Goal: Task Accomplishment & Management: Use online tool/utility

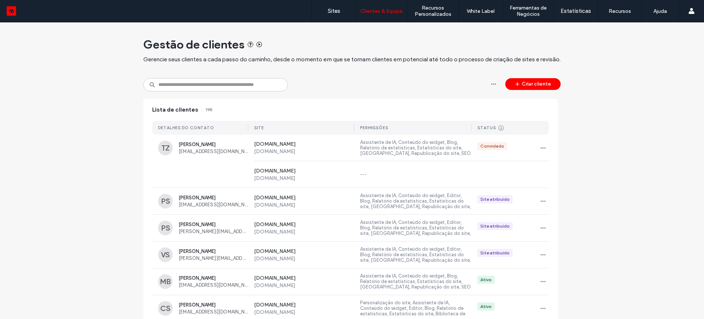
click at [333, 10] on label "Sites" at bounding box center [334, 11] width 12 height 7
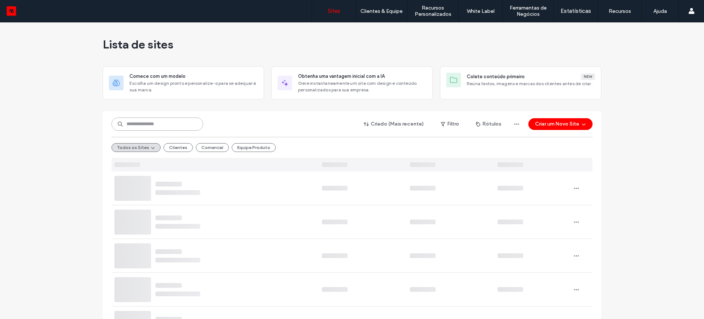
click at [142, 121] on input at bounding box center [157, 123] width 92 height 13
paste input "********"
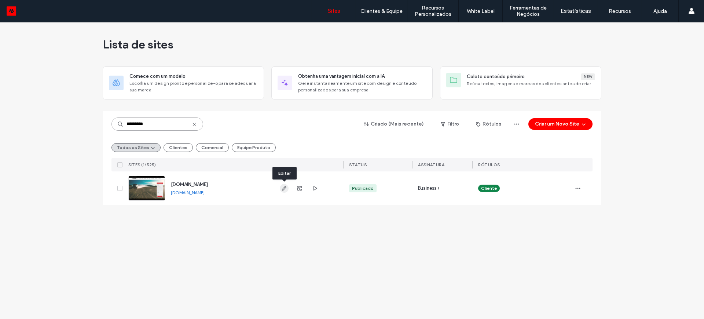
type input "********"
click at [286, 187] on icon "button" at bounding box center [284, 188] width 6 height 6
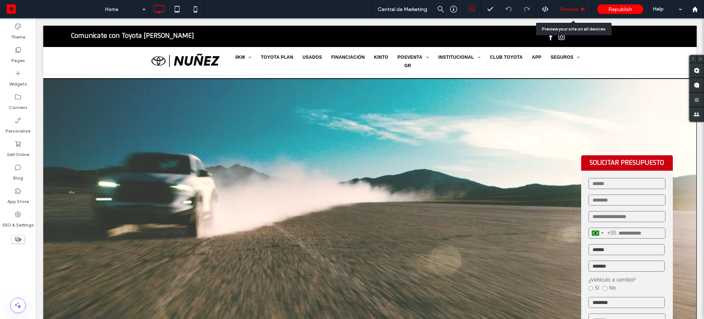
click at [567, 9] on span "Preview" at bounding box center [569, 9] width 18 height 6
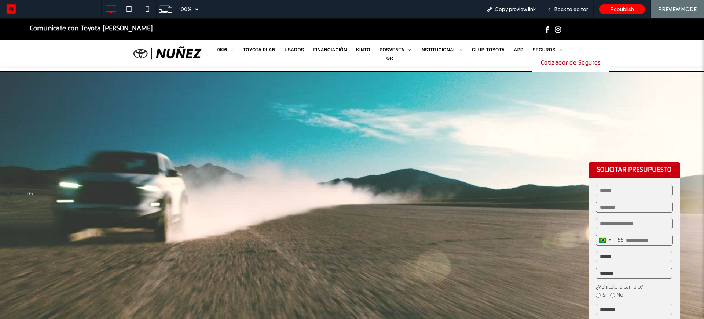
click at [564, 61] on span "Cotizador de Seguros" at bounding box center [571, 62] width 60 height 7
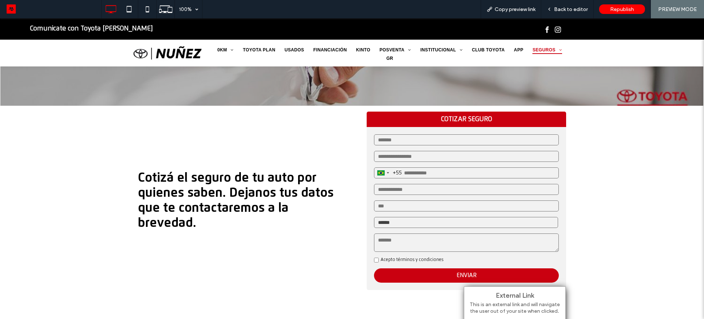
scroll to position [183, 0]
click at [392, 222] on select "**********" at bounding box center [466, 221] width 184 height 11
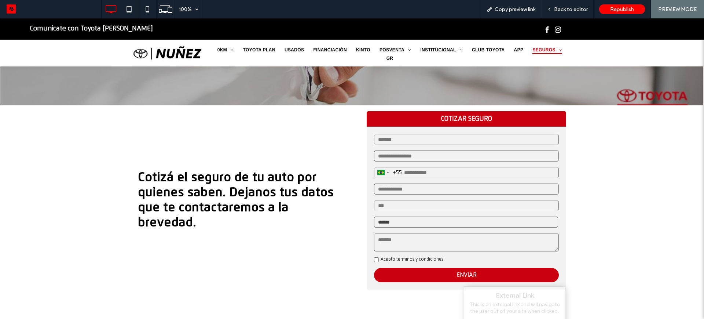
click at [392, 222] on select "**********" at bounding box center [466, 221] width 184 height 11
click at [565, 10] on span "Back to editor" at bounding box center [571, 9] width 34 height 6
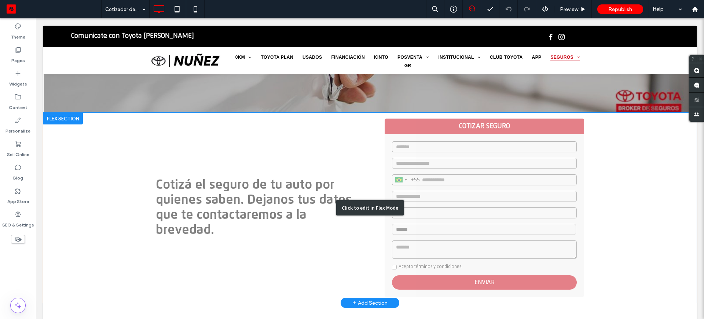
click at [439, 229] on div "Click to edit in Flex Mode" at bounding box center [369, 208] width 653 height 190
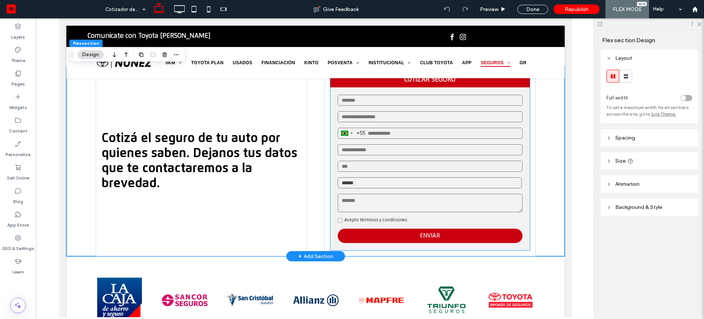
click at [355, 196] on textarea at bounding box center [429, 203] width 185 height 18
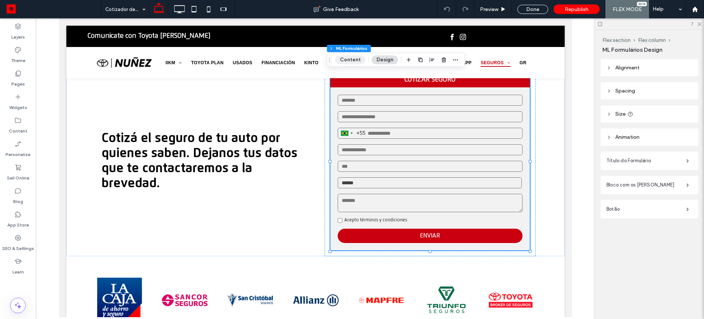
click at [350, 58] on button "Content" at bounding box center [350, 59] width 30 height 9
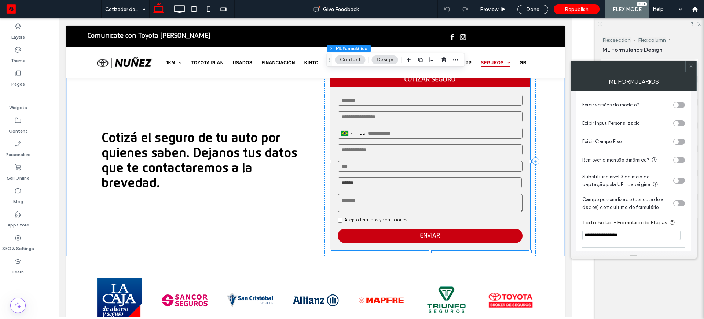
scroll to position [165, 0]
click at [681, 104] on div "toggle" at bounding box center [679, 107] width 12 height 6
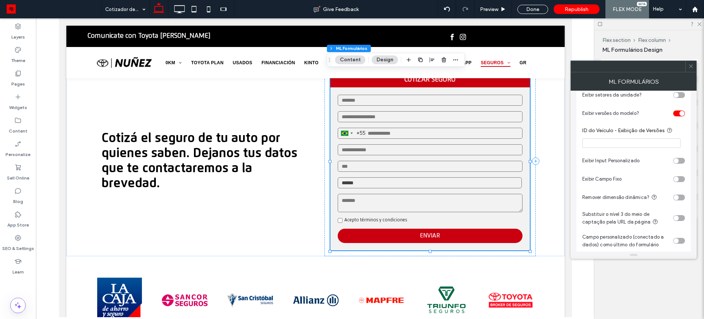
scroll to position [163, 0]
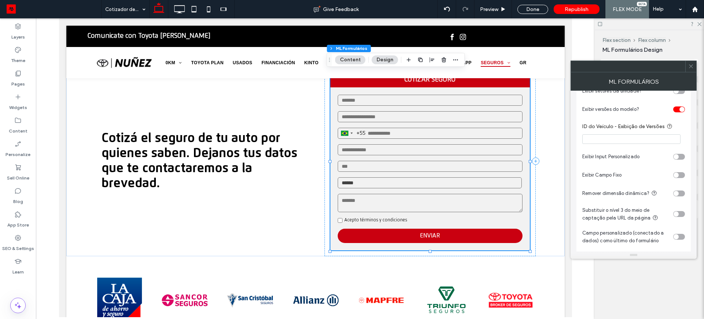
click at [680, 176] on div "toggle" at bounding box center [679, 175] width 12 height 6
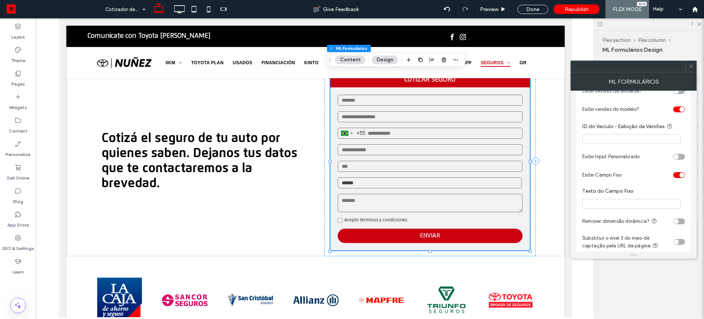
click at [615, 204] on input "Texto do Campo Fixo" at bounding box center [631, 204] width 98 height 10
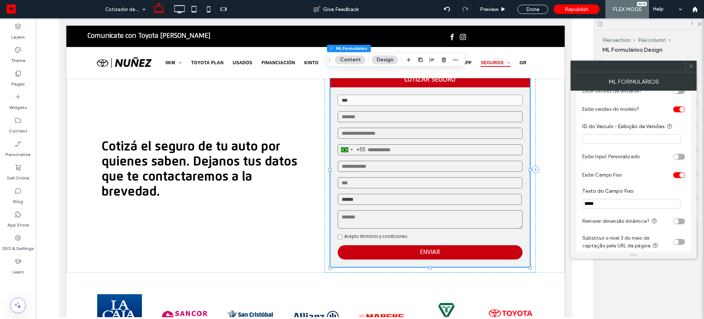
type input "******"
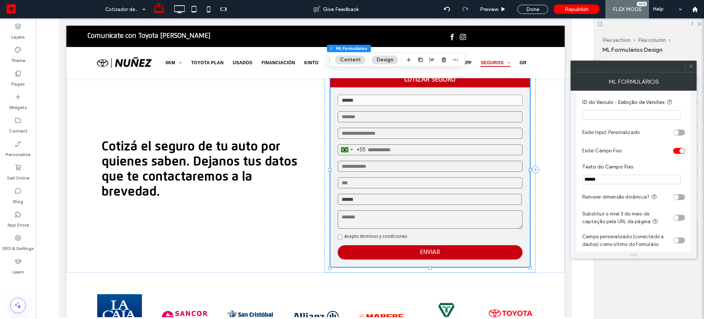
scroll to position [209, 0]
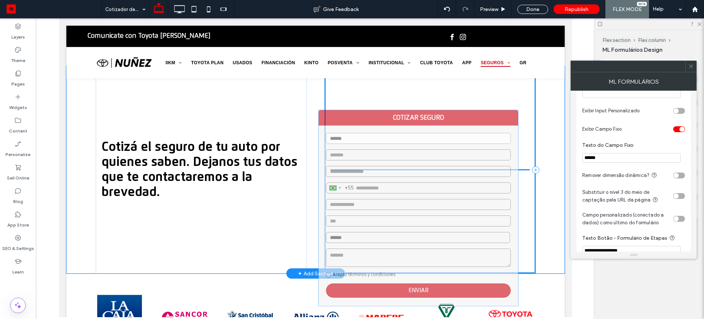
drag, startPoint x: 367, startPoint y: 100, endPoint x: 359, endPoint y: 139, distance: 39.0
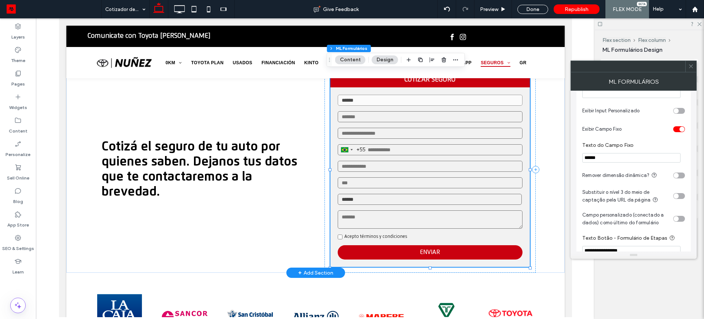
click at [348, 207] on div "****** Brazil +55 +55 244 results found Afghanistan +93 Albania +355 Algeria +2…" at bounding box center [429, 176] width 199 height 179
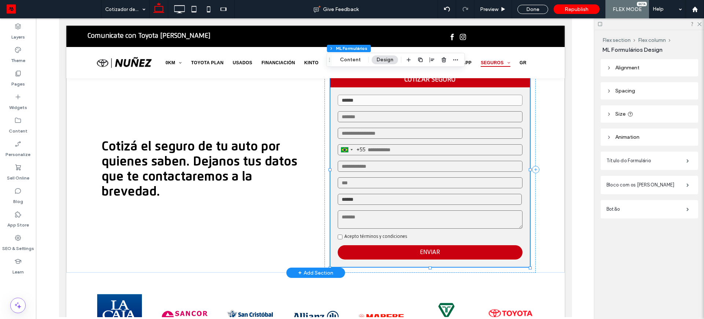
click at [353, 105] on input "******" at bounding box center [429, 100] width 185 height 11
click at [349, 58] on button "Content" at bounding box center [350, 59] width 30 height 9
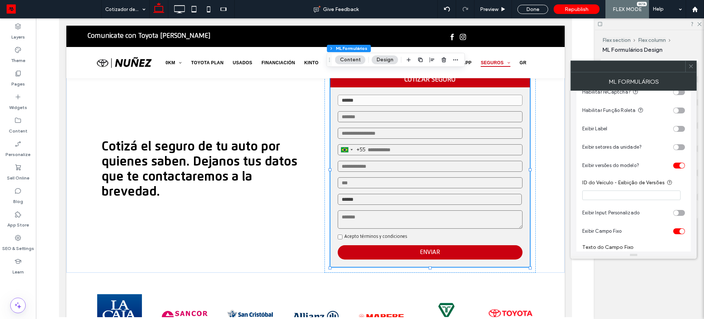
scroll to position [108, 0]
click at [677, 230] on div "toggle" at bounding box center [679, 230] width 12 height 6
click at [681, 211] on div "toggle" at bounding box center [679, 212] width 12 height 6
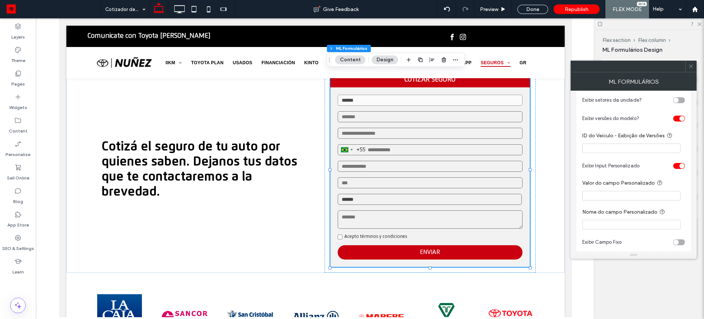
click at [675, 167] on div "toggle" at bounding box center [679, 166] width 12 height 6
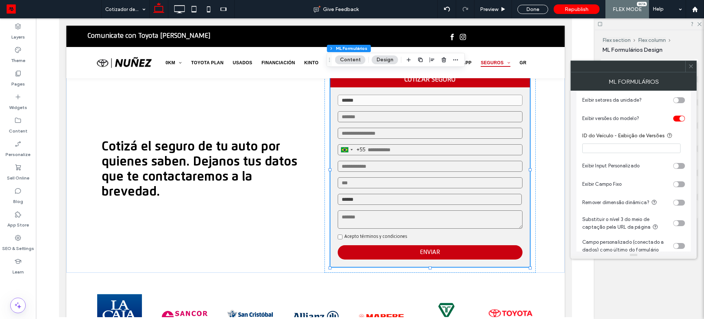
click at [675, 120] on div "toggle" at bounding box center [679, 118] width 12 height 6
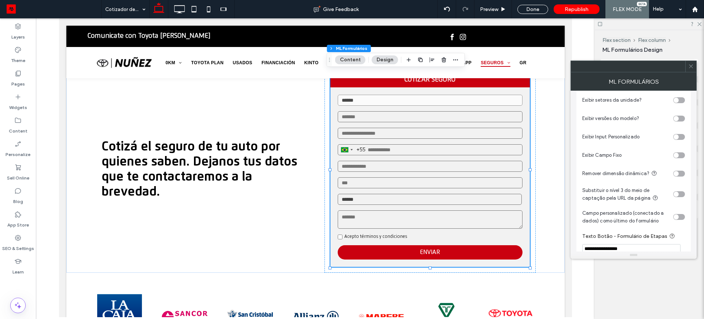
click at [608, 283] on div "Flex section Flex column ML Formulários Design Alignment Spacing Set margins an…" at bounding box center [649, 174] width 109 height 289
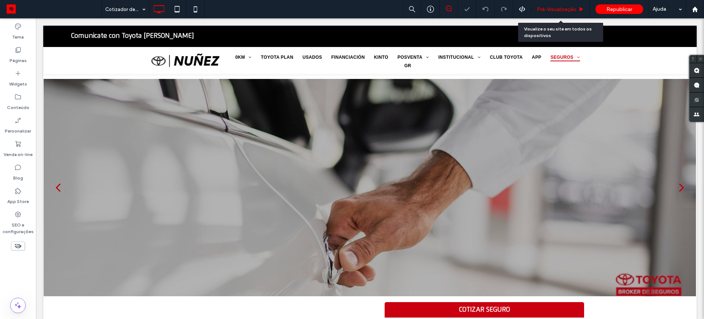
click at [545, 4] on div "Pré-Visualizaçāo" at bounding box center [560, 9] width 59 height 18
click at [552, 10] on span "Pré-Visualizaçāo" at bounding box center [557, 9] width 40 height 6
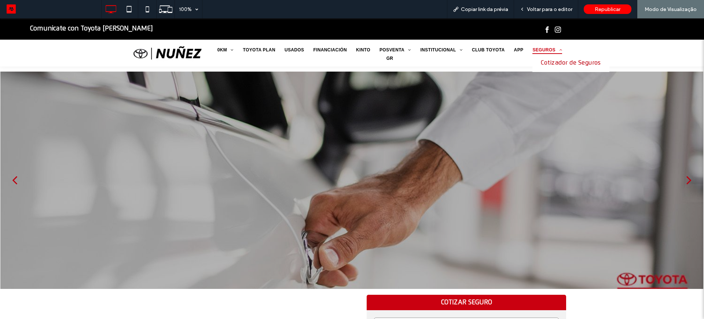
drag, startPoint x: 556, startPoint y: 59, endPoint x: 563, endPoint y: 109, distance: 50.8
click at [556, 59] on link "Cotizador de Seguros" at bounding box center [570, 63] width 77 height 18
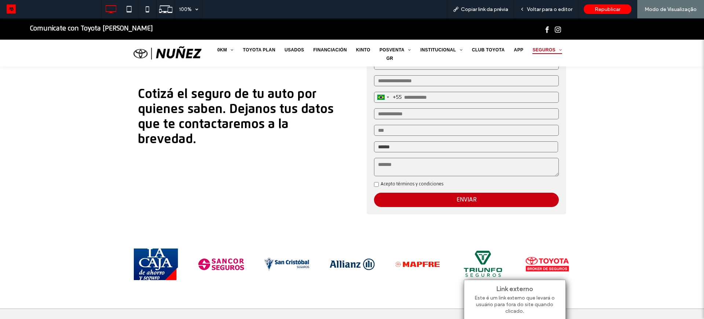
scroll to position [229, 0]
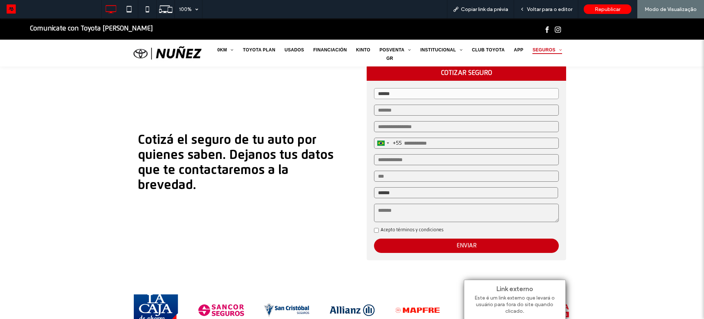
click at [417, 94] on input "******" at bounding box center [466, 93] width 185 height 11
click at [394, 189] on select "**********" at bounding box center [466, 192] width 184 height 11
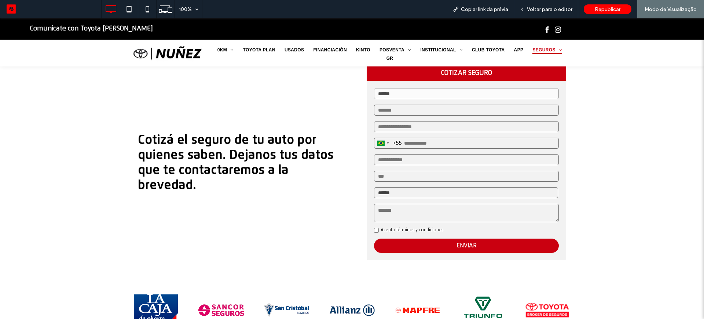
select select "**********"
click at [374, 187] on select "**********" at bounding box center [466, 192] width 184 height 11
click at [389, 93] on input "******" at bounding box center [466, 93] width 185 height 11
click at [556, 8] on span "Voltar para o editor" at bounding box center [549, 9] width 45 height 6
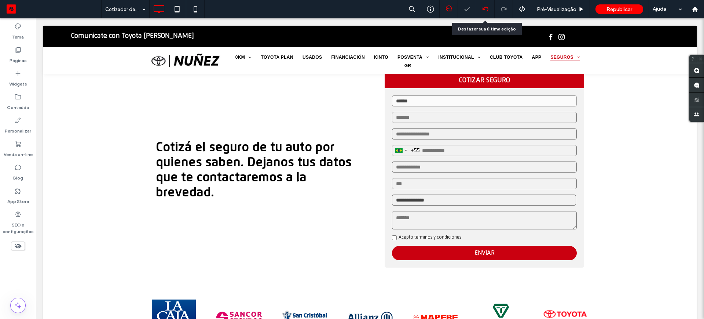
click at [485, 8] on icon at bounding box center [485, 9] width 6 height 6
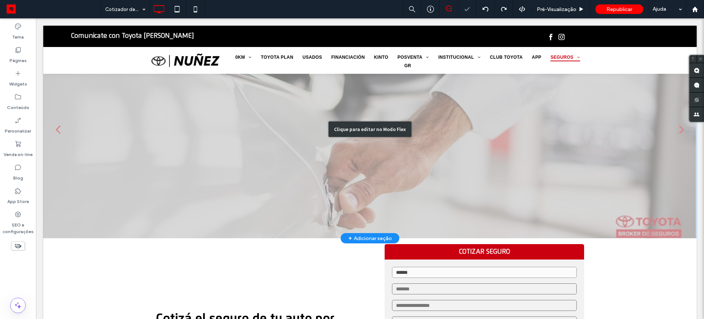
scroll to position [137, 0]
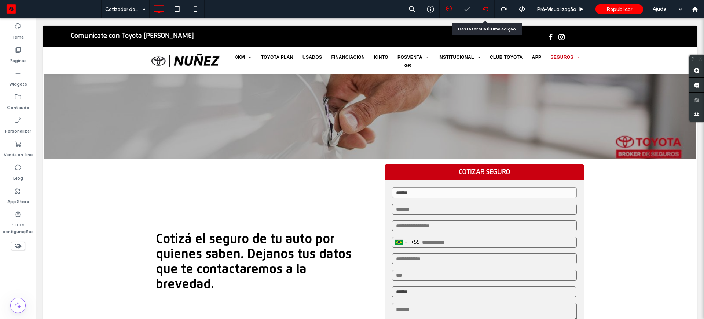
click at [485, 8] on icon at bounding box center [485, 9] width 6 height 6
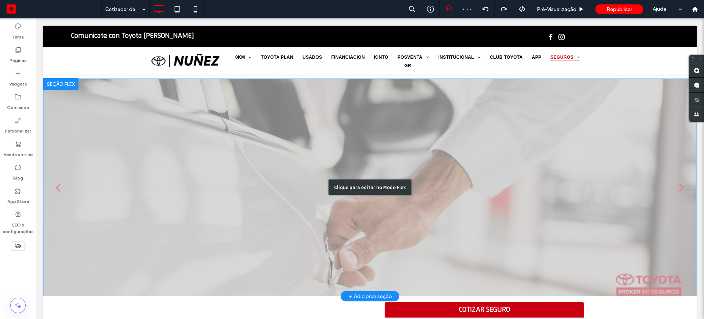
scroll to position [92, 0]
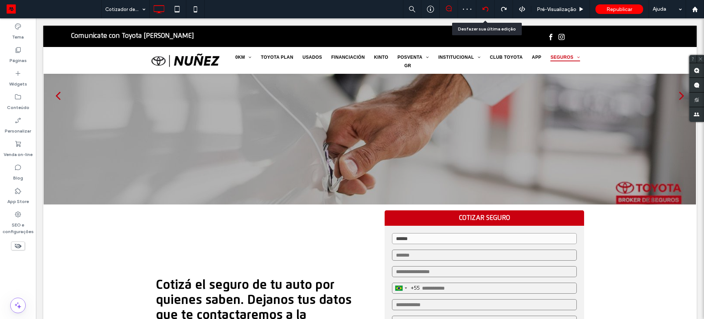
click at [485, 7] on icon at bounding box center [485, 9] width 6 height 6
click at [486, 9] on icon at bounding box center [485, 9] width 6 height 6
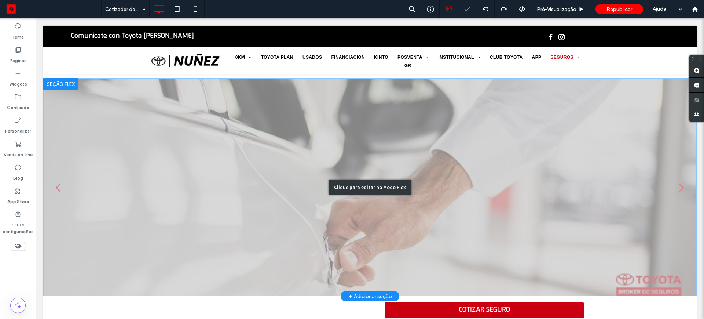
scroll to position [46, 0]
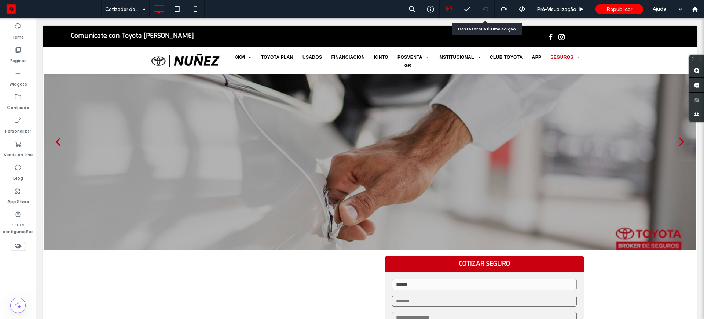
click at [486, 8] on icon at bounding box center [485, 9] width 6 height 6
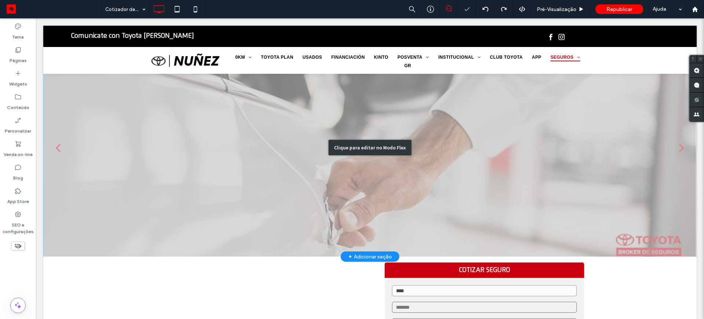
scroll to position [92, 0]
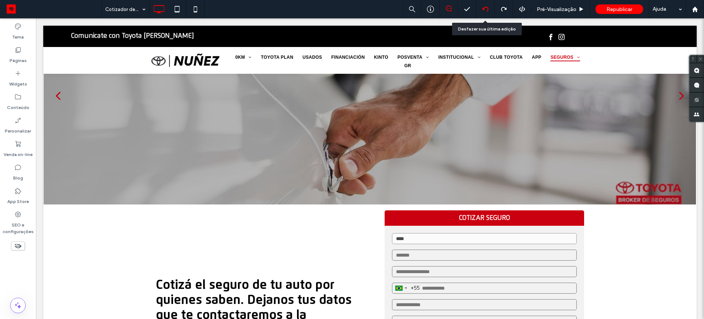
click at [486, 10] on icon at bounding box center [485, 9] width 6 height 6
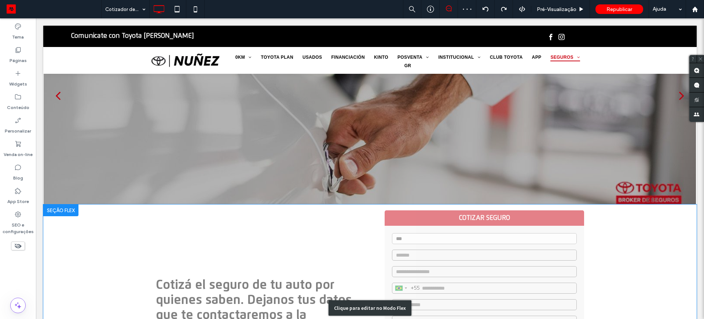
click at [475, 243] on div "Clique para editar no Modo Flex" at bounding box center [369, 307] width 653 height 206
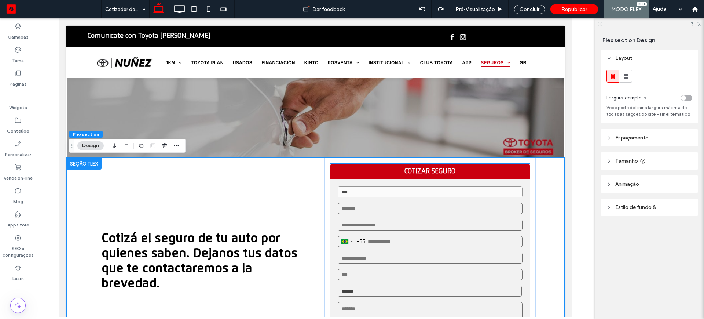
click at [416, 228] on input "email" at bounding box center [429, 224] width 185 height 11
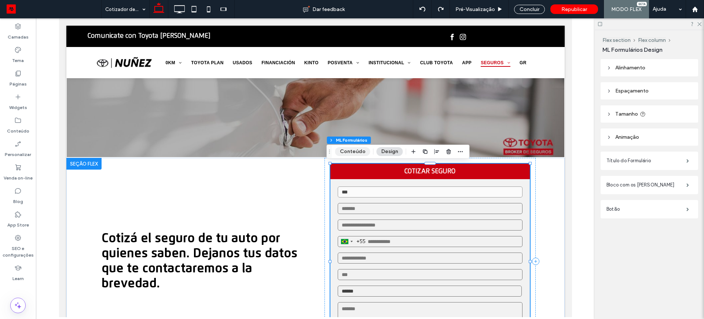
click at [348, 149] on button "Conteúdo" at bounding box center [352, 151] width 35 height 9
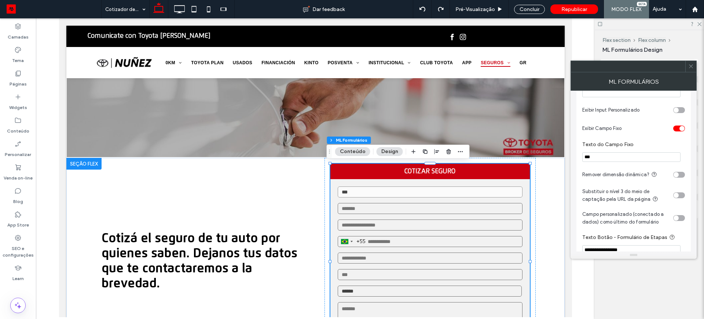
scroll to position [137, 0]
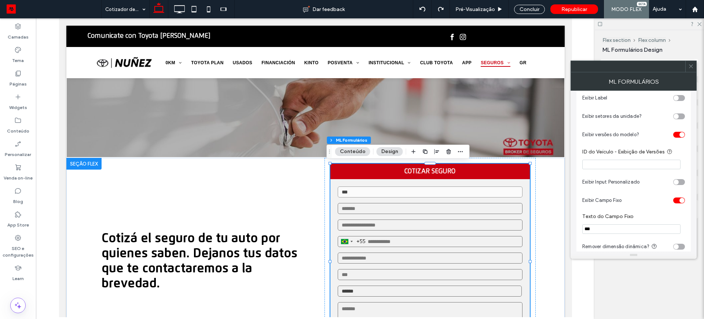
click at [673, 135] on div "toggle" at bounding box center [679, 135] width 12 height 6
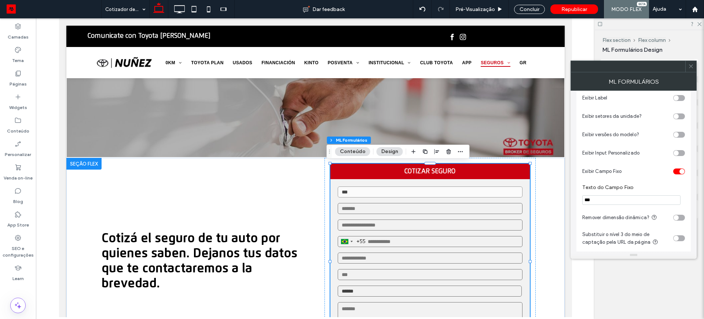
click at [597, 203] on input "***" at bounding box center [631, 200] width 98 height 10
type input "*"
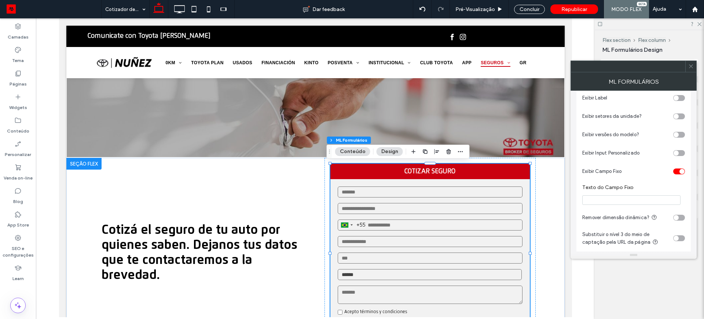
click at [675, 169] on div "toggle" at bounding box center [679, 171] width 12 height 6
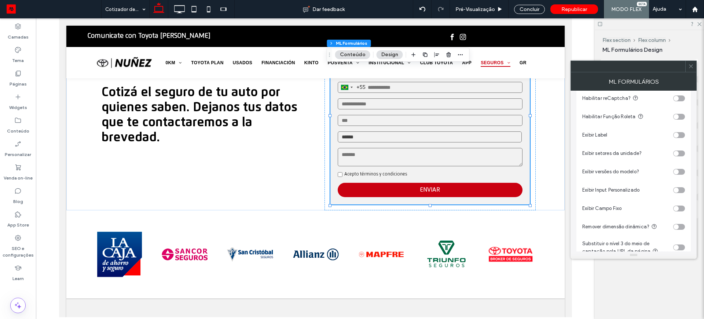
scroll to position [91, 0]
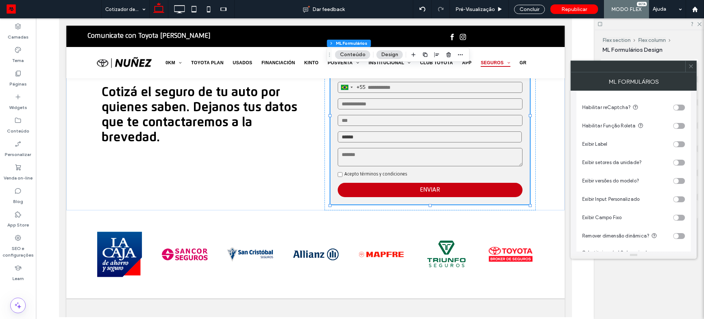
click at [681, 179] on div "toggle" at bounding box center [679, 181] width 12 height 6
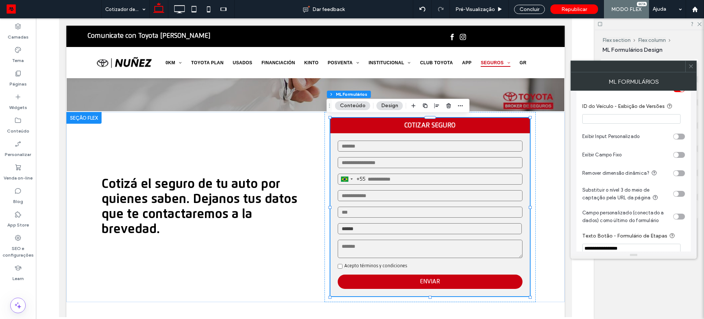
scroll to position [45, 0]
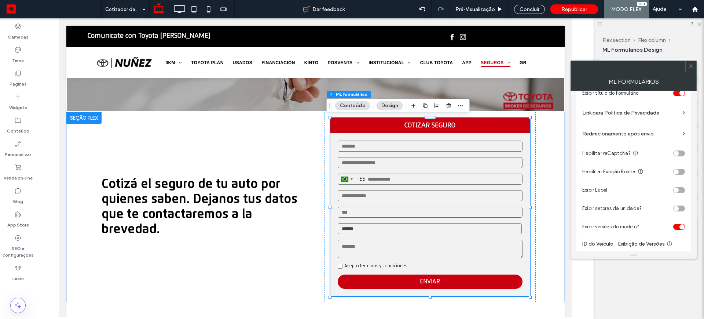
click at [616, 226] on span "Exibir versões do modelo?" at bounding box center [610, 226] width 57 height 5
click at [626, 292] on div "Flex section Flex column ML Formulários Design Alinhamento Espaçamento Definir …" at bounding box center [649, 174] width 109 height 289
click at [549, 124] on div "Cotizá el seguro de tu auto por quienes saben. Dejanos tus datos que te contact…" at bounding box center [315, 207] width 498 height 190
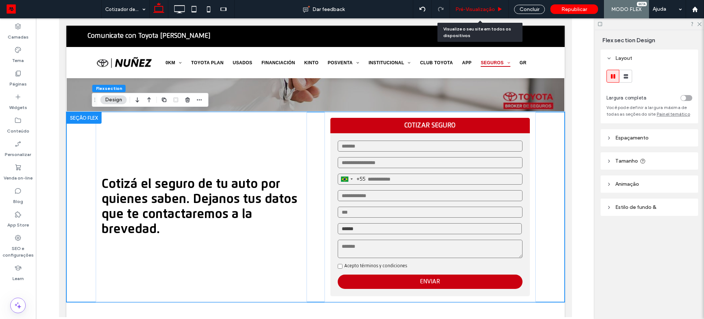
click at [470, 8] on span "Pré-Visualizaçāo" at bounding box center [475, 9] width 40 height 6
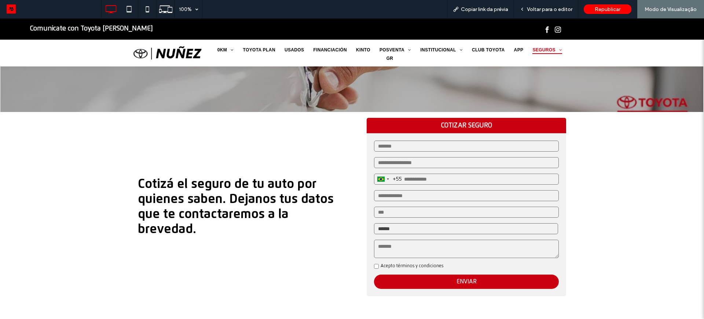
scroll to position [229, 0]
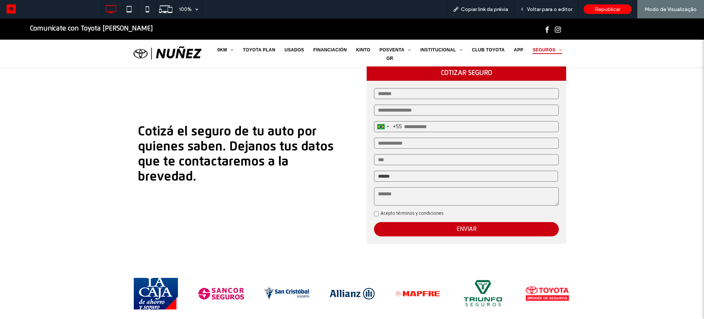
click at [388, 176] on select "**********" at bounding box center [466, 175] width 184 height 11
click at [374, 170] on select "**********" at bounding box center [466, 175] width 184 height 11
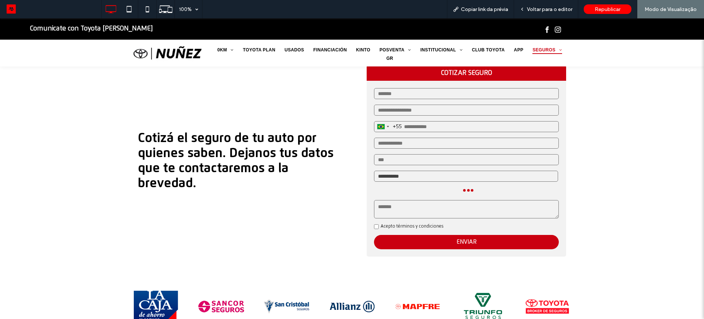
click at [387, 177] on select "**********" at bounding box center [466, 175] width 184 height 11
select select "*******"
click at [374, 170] on select "**********" at bounding box center [466, 175] width 184 height 11
click at [552, 9] on span "Voltar para o editor" at bounding box center [549, 9] width 45 height 6
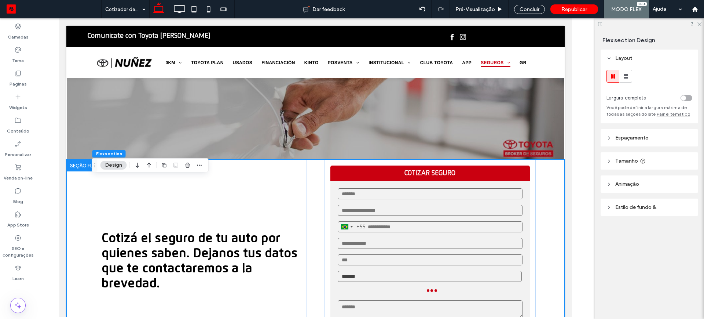
scroll to position [92, 0]
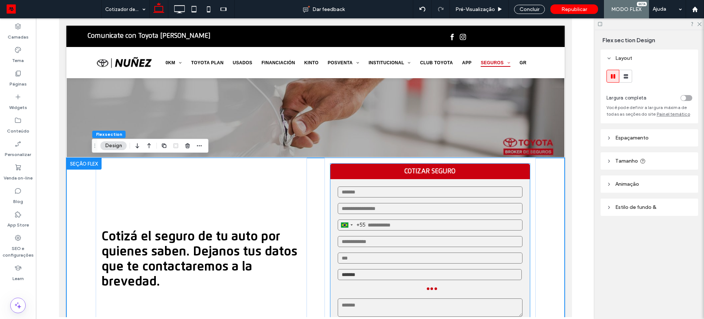
click at [384, 176] on strong "COTIZAR SEGURO" at bounding box center [429, 171] width 199 height 15
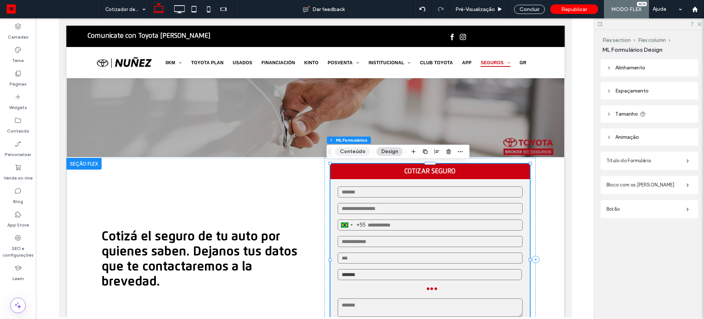
click at [351, 150] on button "Conteúdo" at bounding box center [352, 151] width 35 height 9
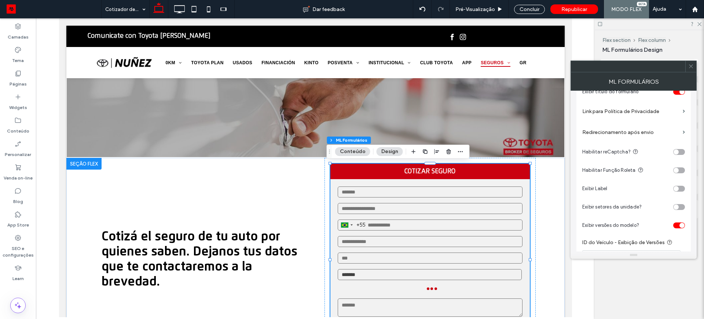
scroll to position [46, 0]
click at [695, 10] on icon at bounding box center [695, 9] width 6 height 6
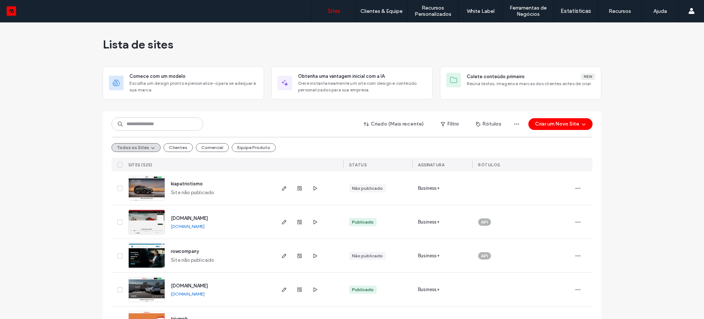
click at [385, 30] on label "Gestão de Clientes" at bounding box center [382, 29] width 43 height 5
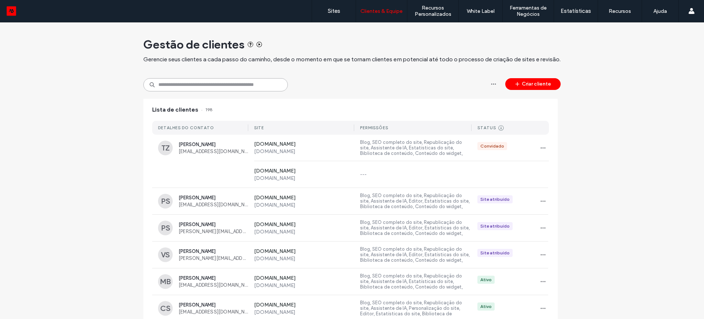
click at [198, 84] on input at bounding box center [215, 84] width 144 height 13
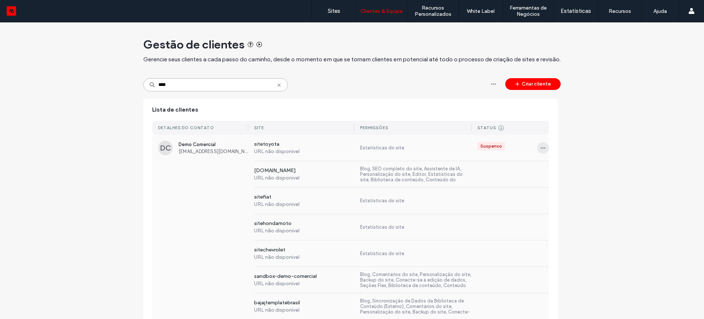
type input "****"
click at [541, 148] on icon "button" at bounding box center [543, 148] width 6 height 6
click at [560, 194] on span "Excluir cliente" at bounding box center [564, 194] width 31 height 7
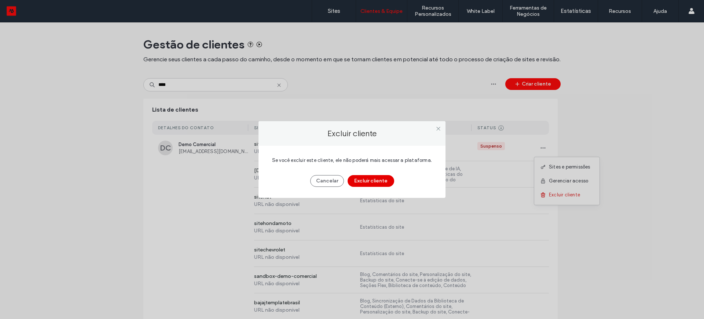
click at [375, 183] on button "Excluir cliente" at bounding box center [371, 181] width 47 height 12
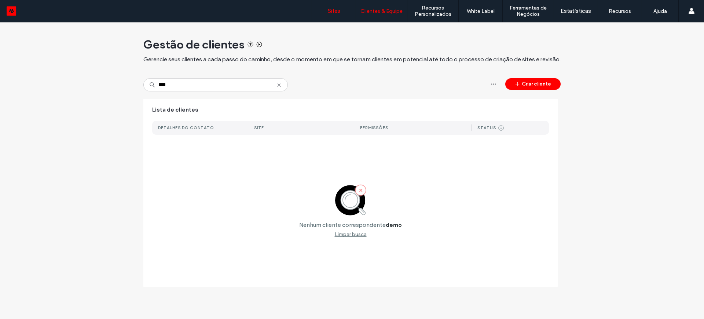
click at [334, 10] on label "Sites" at bounding box center [334, 11] width 12 height 7
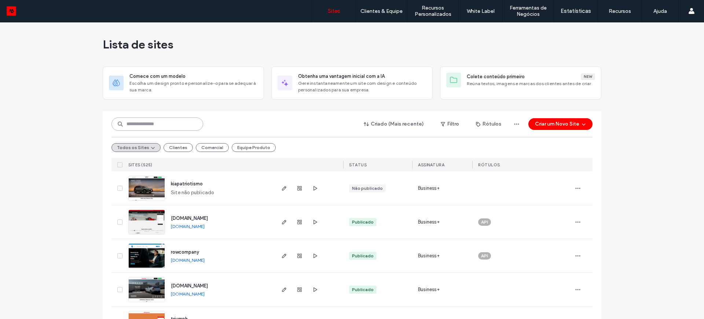
click at [139, 123] on input at bounding box center [157, 123] width 92 height 13
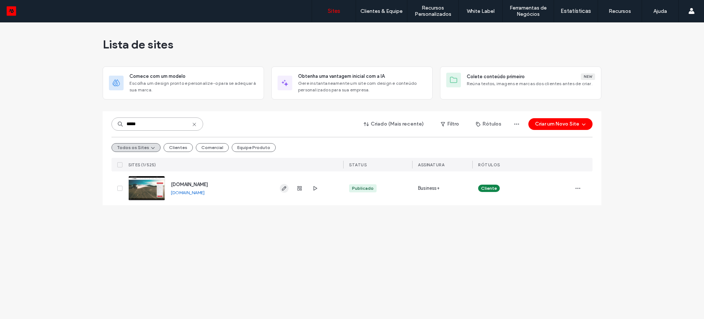
type input "*****"
click at [285, 185] on icon "button" at bounding box center [284, 188] width 6 height 6
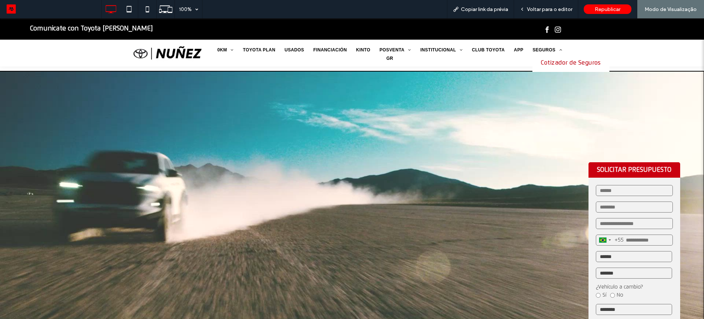
click at [559, 62] on span "Cotizador de Seguros" at bounding box center [571, 62] width 60 height 7
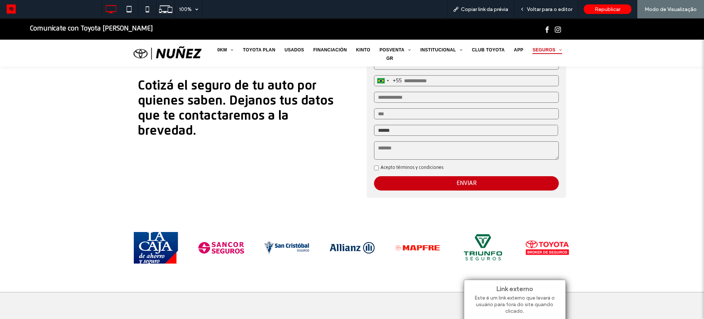
scroll to position [229, 0]
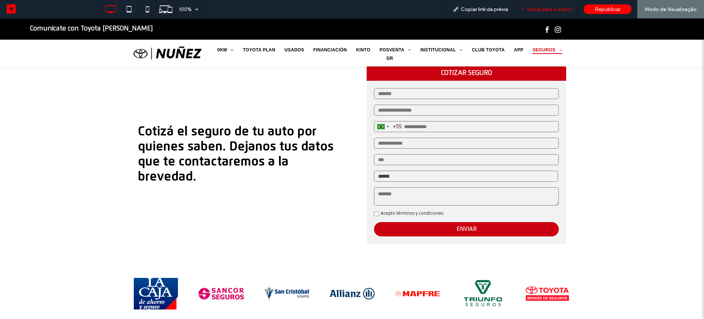
click at [549, 9] on span "Voltar para o editor" at bounding box center [549, 9] width 45 height 6
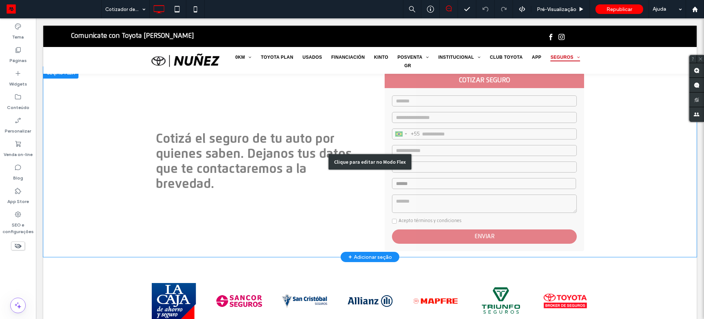
click at [443, 111] on div "Clique para editar no Modo Flex" at bounding box center [369, 162] width 653 height 190
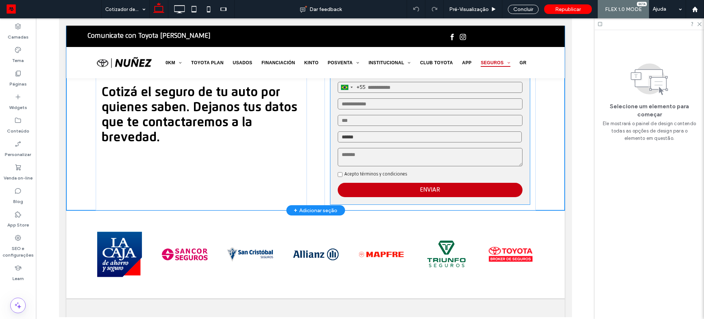
click at [368, 117] on input "text" at bounding box center [429, 120] width 185 height 11
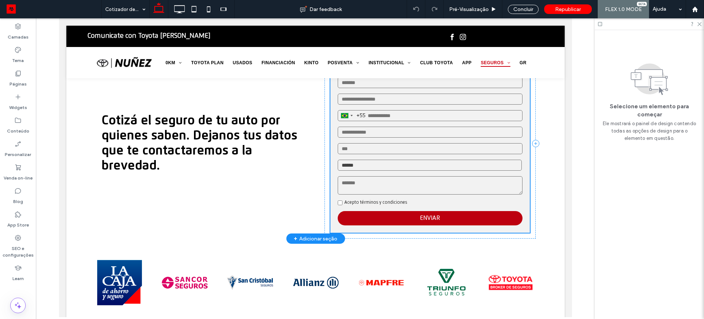
scroll to position [92, 0]
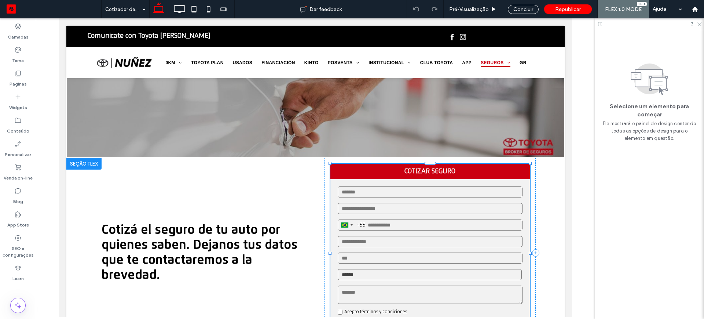
click at [369, 179] on div "Brazil +55 +55 244 results found Afghanistan +93 Albania +355 Algeria +213 Amer…" at bounding box center [429, 260] width 199 height 163
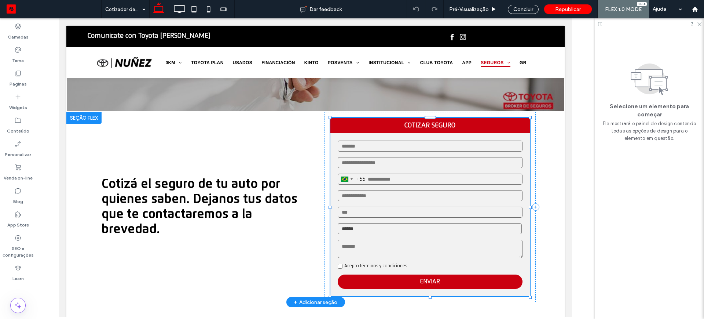
click at [374, 152] on div "Brazil +55 +55 244 results found Afghanistan +93 Albania +355 Algeria +213 Amer…" at bounding box center [429, 214] width 199 height 163
click at [386, 134] on div "Brazil +55 +55 244 results found Afghanistan +93 Albania +355 Algeria +213 Amer…" at bounding box center [429, 214] width 199 height 163
click at [350, 114] on div "COTIZAR SEGURO Brazil +55 +55 244 results found Afghanistan +93 Albania +355 Al…" at bounding box center [429, 207] width 211 height 190
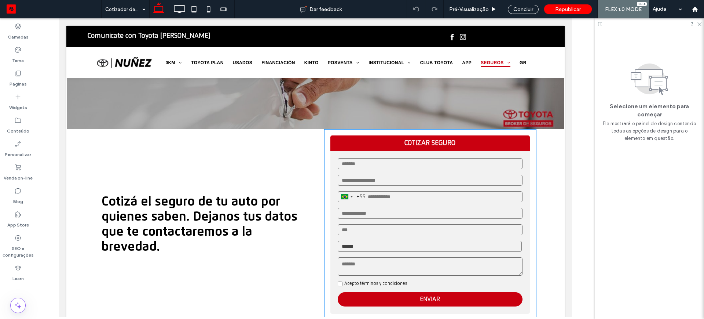
scroll to position [95, 0]
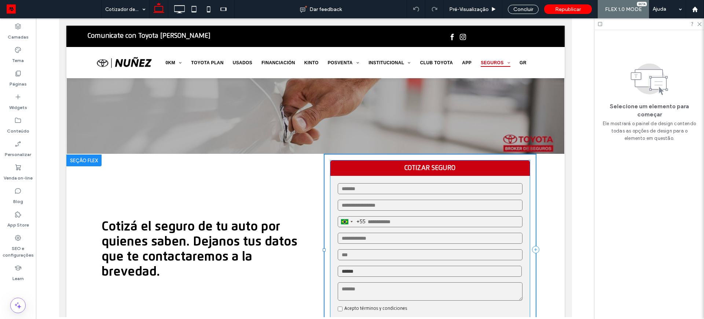
click at [431, 211] on div "Brazil +55 +55 244 results found Afghanistan +93 Albania +355 Algeria +213 Amer…" at bounding box center [429, 257] width 199 height 163
click at [404, 202] on input "email" at bounding box center [429, 204] width 185 height 11
click at [403, 202] on input "email" at bounding box center [429, 204] width 185 height 11
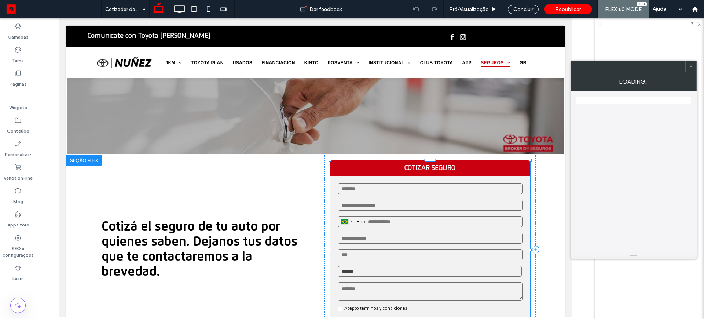
click at [344, 165] on strong "COTIZAR SEGURO" at bounding box center [429, 167] width 199 height 15
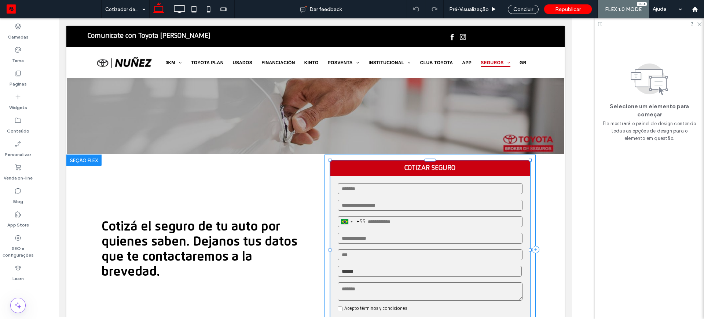
click at [336, 158] on div "COTIZAR SEGURO Brazil +55 +55 244 results found Afghanistan +93 Albania +355 Al…" at bounding box center [429, 249] width 211 height 190
click at [358, 188] on input "text" at bounding box center [429, 188] width 185 height 11
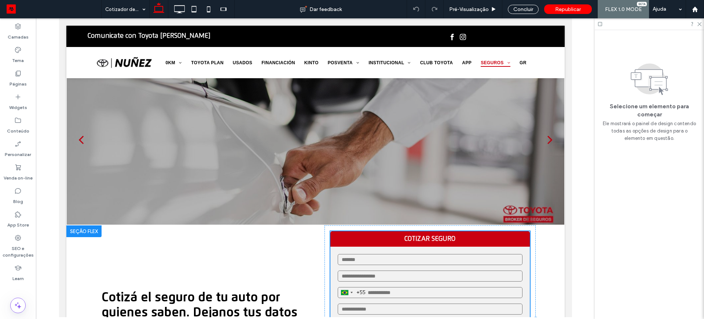
scroll to position [0, 0]
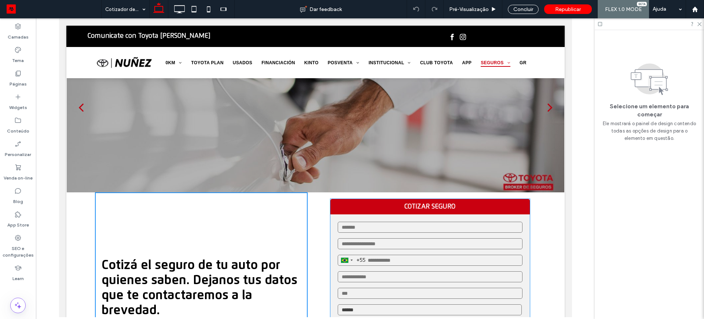
scroll to position [92, 0]
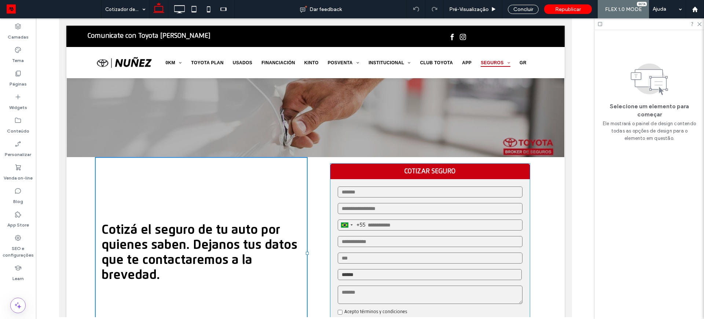
click at [340, 168] on strong "COTIZAR SEGURO" at bounding box center [429, 171] width 199 height 15
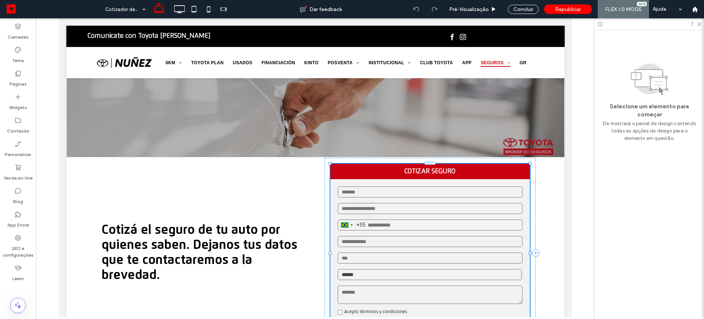
click at [340, 168] on strong "COTIZAR SEGURO" at bounding box center [429, 171] width 199 height 15
click at [349, 174] on strong "COTIZAR SEGURO" at bounding box center [429, 171] width 199 height 15
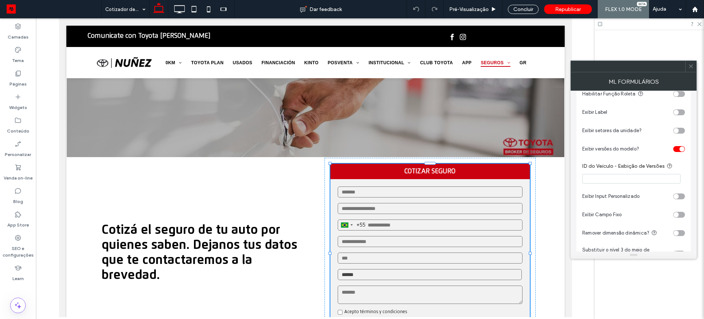
scroll to position [137, 0]
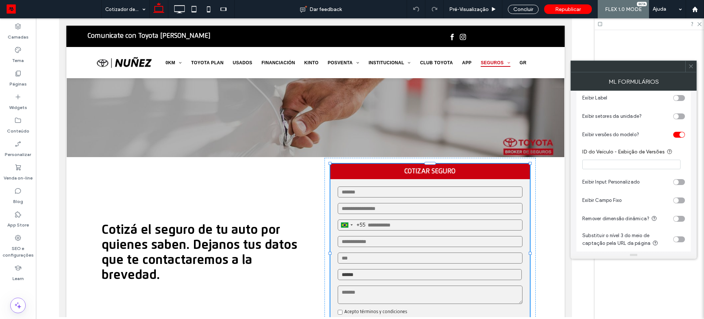
click at [644, 44] on div "Selecione um elemento para começar Ele mostrará o painel de design contendo tod…" at bounding box center [649, 89] width 109 height 118
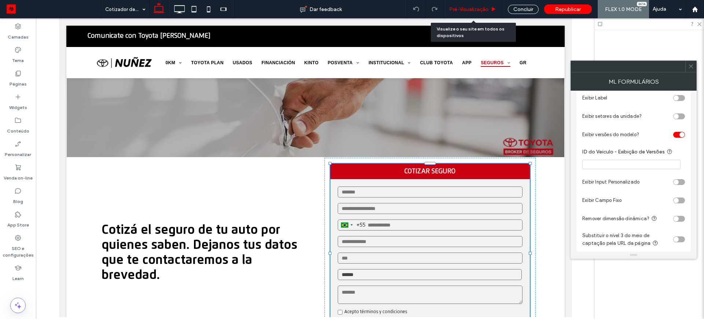
drag, startPoint x: 458, startPoint y: 7, endPoint x: 427, endPoint y: 227, distance: 222.4
click at [458, 7] on span "Pré-Visualizaçāo" at bounding box center [469, 9] width 40 height 6
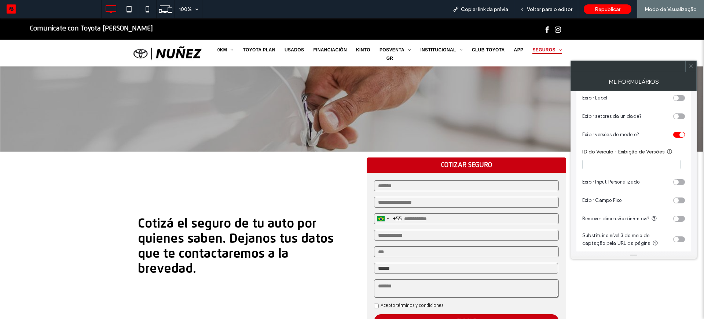
scroll to position [137, 0]
click at [628, 312] on div "Cotizá el seguro de tu auto por quienes saben. Dejanos tus datos que te contact…" at bounding box center [352, 246] width 704 height 190
click at [624, 293] on div "Cotizá el seguro de tu auto por quienes saben. Dejanos tus datos que te contact…" at bounding box center [352, 246] width 704 height 190
click at [404, 184] on input "text" at bounding box center [466, 185] width 185 height 11
type input "****"
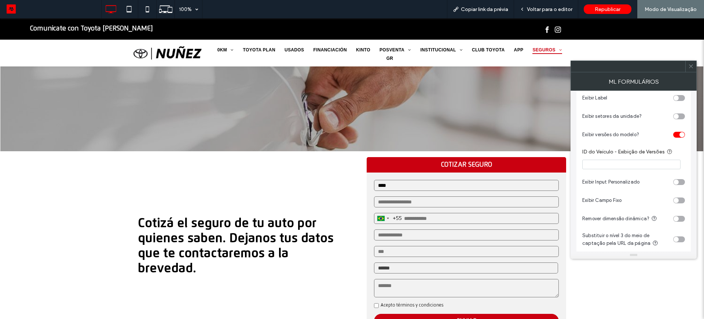
click at [395, 203] on input "email" at bounding box center [466, 201] width 185 height 11
type input "**********"
click at [437, 218] on input "tel" at bounding box center [466, 218] width 185 height 11
type input "**********"
type input "*********"
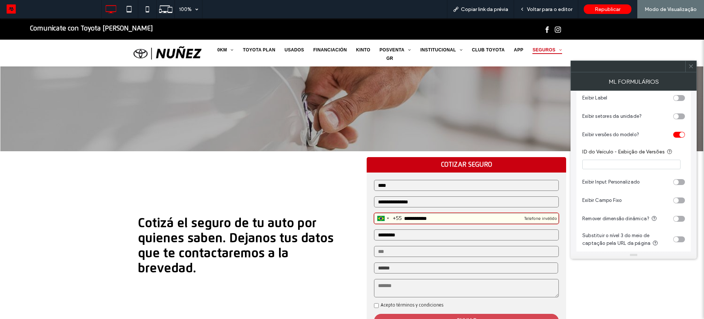
click at [426, 248] on input "text" at bounding box center [466, 251] width 185 height 11
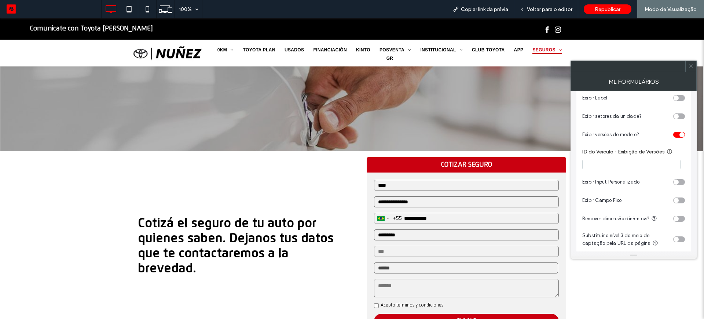
click at [464, 219] on input "**********" at bounding box center [466, 218] width 185 height 11
type input "*"
type input "**********"
click at [429, 255] on input "text" at bounding box center [466, 251] width 185 height 11
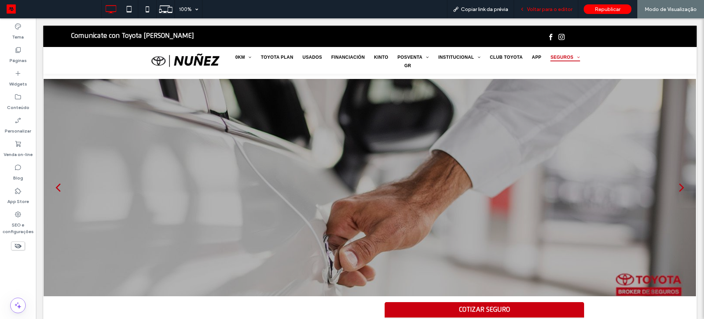
drag, startPoint x: 540, startPoint y: 7, endPoint x: 509, endPoint y: 88, distance: 86.8
click at [540, 7] on span "Voltar para o editor" at bounding box center [549, 9] width 45 height 6
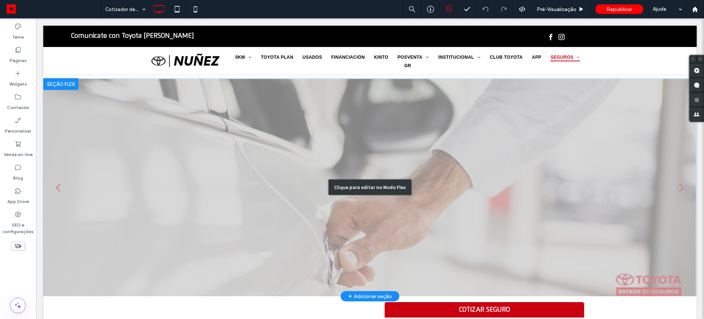
click at [539, 97] on div "Clique para editar no Modo Flex" at bounding box center [369, 187] width 653 height 218
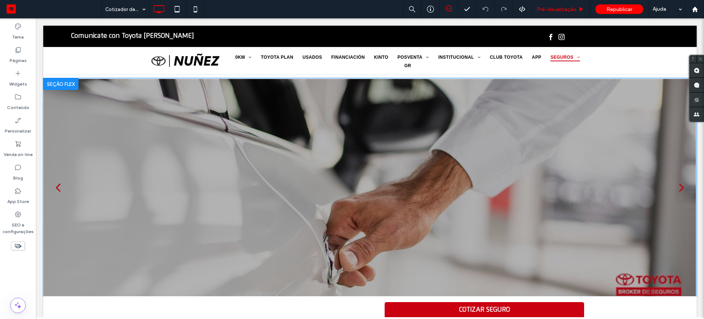
click at [544, 5] on div "Pré-Visualizaçāo" at bounding box center [560, 9] width 59 height 18
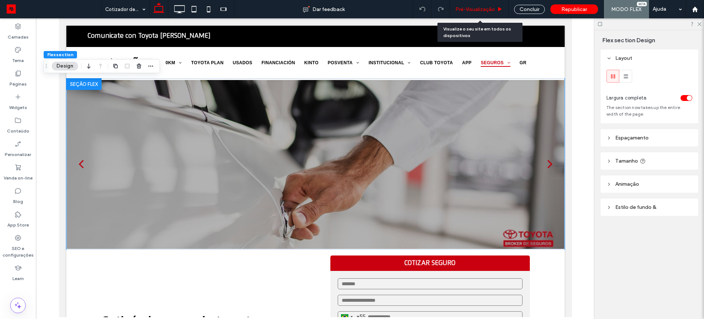
click at [478, 9] on span "Pré-Visualizaçāo" at bounding box center [475, 9] width 40 height 6
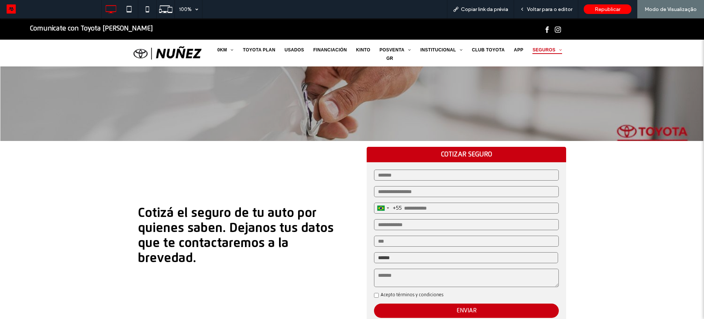
scroll to position [147, 0]
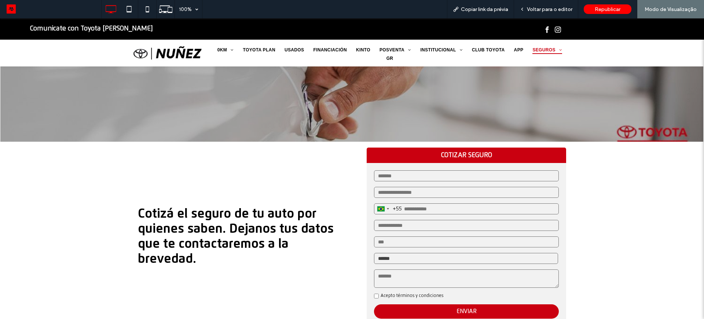
click at [420, 173] on input "text" at bounding box center [466, 175] width 185 height 11
type input "**********"
click at [419, 189] on input "email" at bounding box center [466, 192] width 185 height 11
type input "**********"
click at [430, 211] on input "tel" at bounding box center [466, 208] width 185 height 11
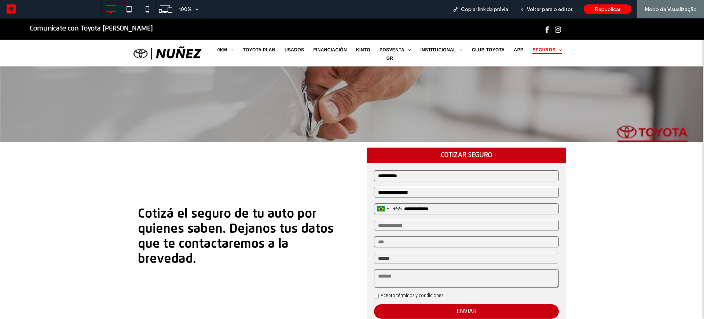
type input "**********"
click at [404, 228] on input "text" at bounding box center [466, 225] width 185 height 11
type input "*********"
click at [396, 240] on input "text" at bounding box center [466, 241] width 185 height 11
type input "****"
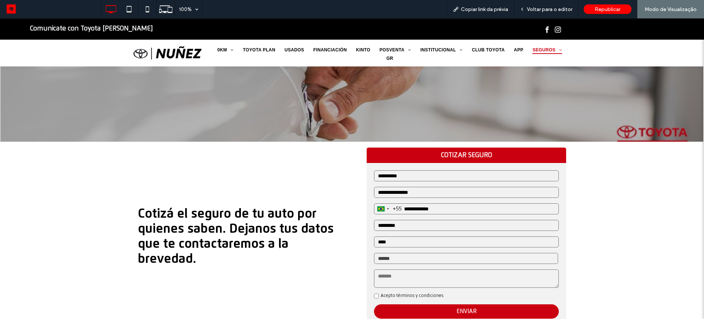
click at [405, 260] on select "**********" at bounding box center [466, 258] width 184 height 11
select select "*******"
click at [374, 253] on select "**********" at bounding box center [466, 258] width 184 height 11
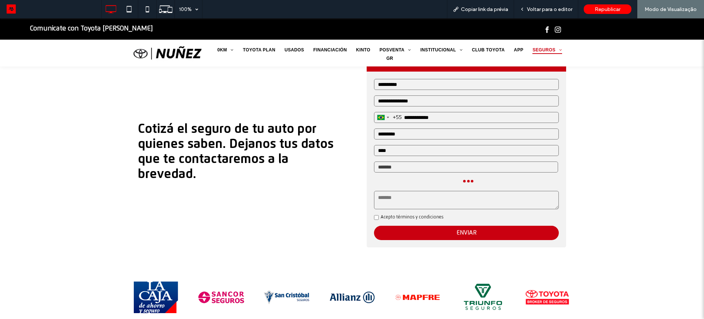
scroll to position [239, 0]
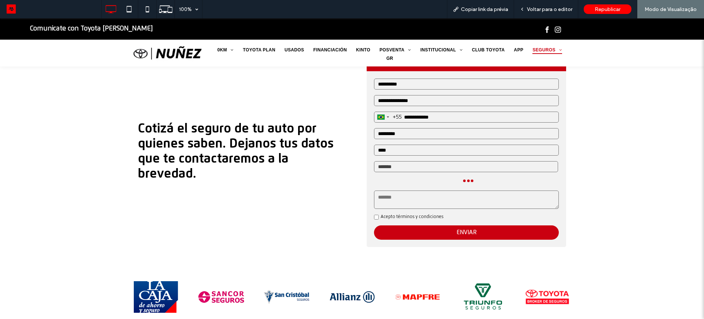
click at [575, 181] on div "**********" at bounding box center [352, 151] width 704 height 203
click at [546, 7] on span "Voltar para o editor" at bounding box center [549, 9] width 45 height 6
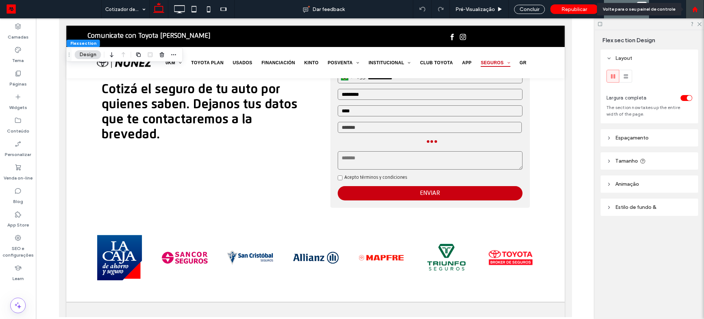
click at [694, 9] on use at bounding box center [694, 8] width 5 height 5
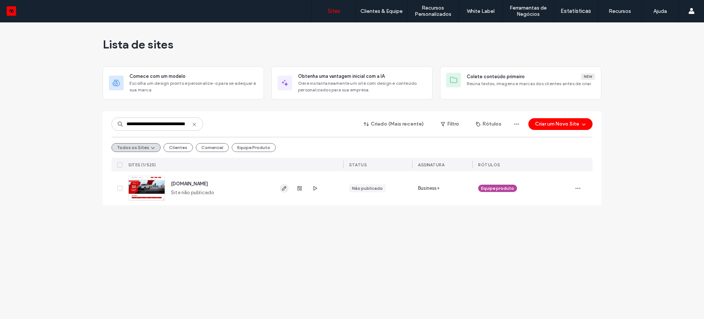
type input "**********"
click at [283, 187] on icon "button" at bounding box center [284, 188] width 6 height 6
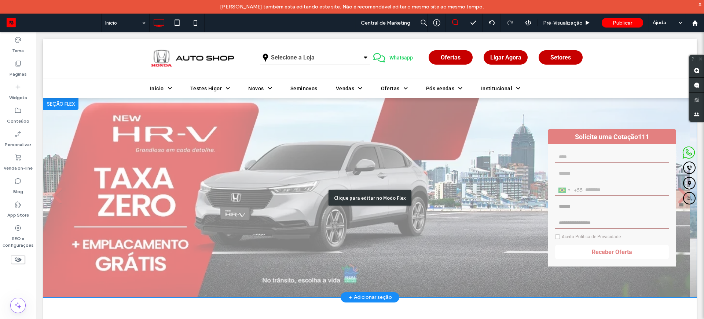
click at [589, 162] on div "Clique para editar no Modo Flex" at bounding box center [369, 197] width 653 height 199
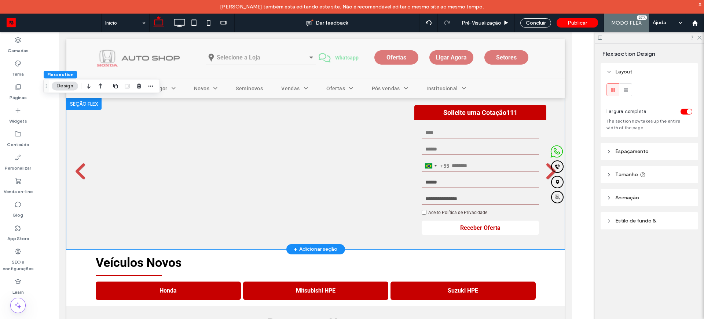
click at [458, 176] on div "[GEOGRAPHIC_DATA] +55 +55 244 results found [GEOGRAPHIC_DATA] +93 [GEOGRAPHIC_D…" at bounding box center [480, 181] width 132 height 122
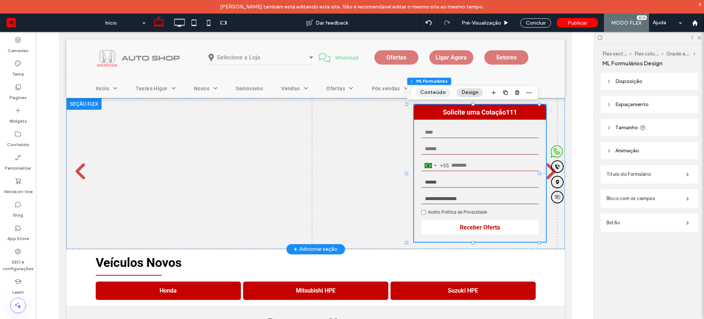
click at [426, 91] on button "Conteúdo" at bounding box center [432, 92] width 35 height 9
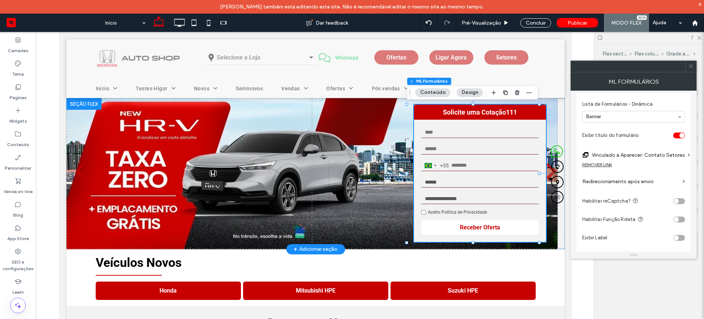
scroll to position [46, 0]
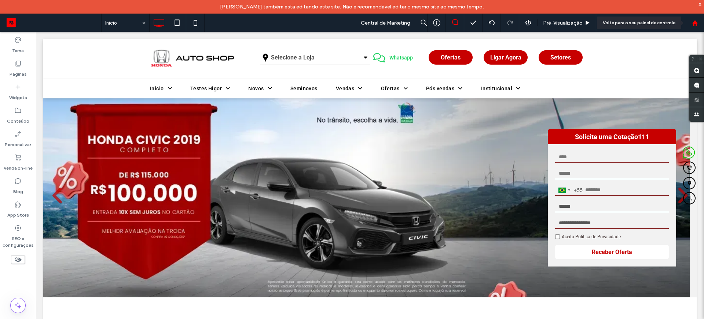
click at [695, 21] on use at bounding box center [694, 22] width 5 height 5
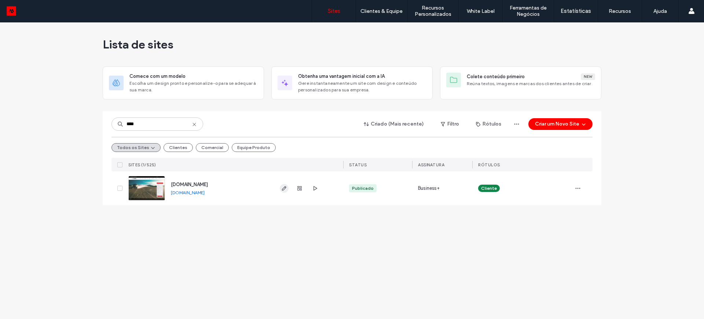
type input "****"
click at [280, 189] on span "button" at bounding box center [284, 188] width 9 height 9
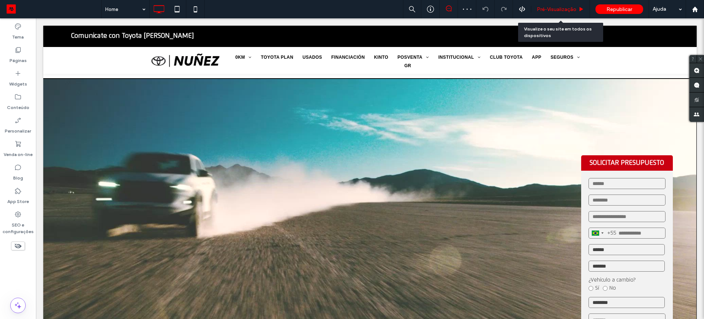
click at [551, 7] on span "Pré-Visualizaçāo" at bounding box center [557, 9] width 40 height 6
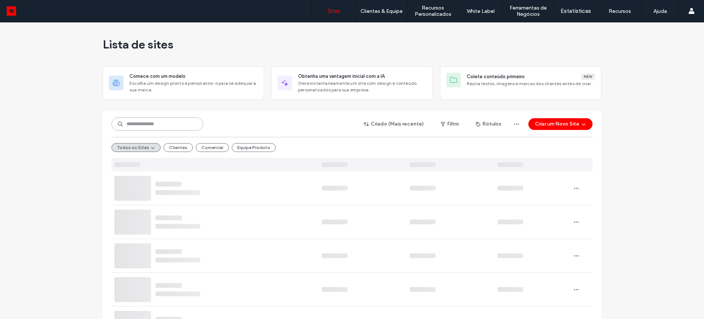
click at [154, 126] on input at bounding box center [157, 123] width 92 height 13
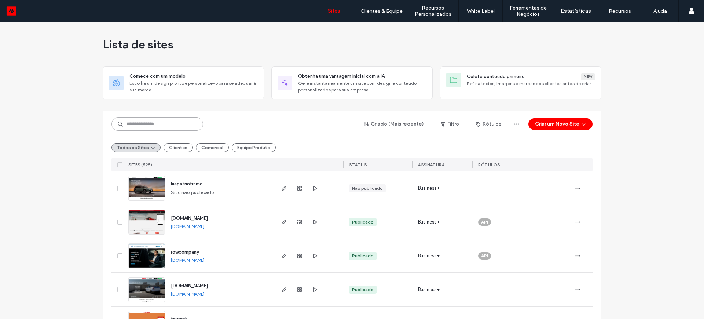
click at [145, 126] on input at bounding box center [157, 123] width 92 height 13
paste input "**********"
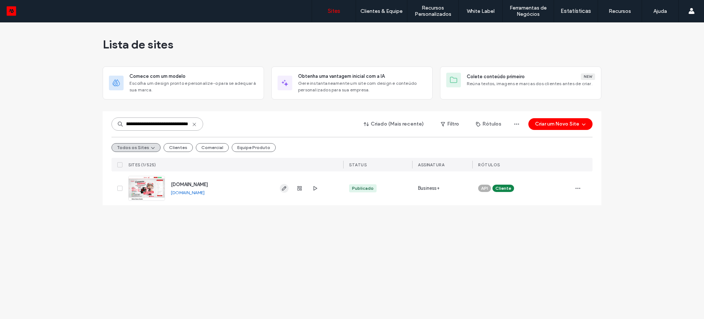
type input "**********"
click at [283, 189] on icon "button" at bounding box center [284, 188] width 6 height 6
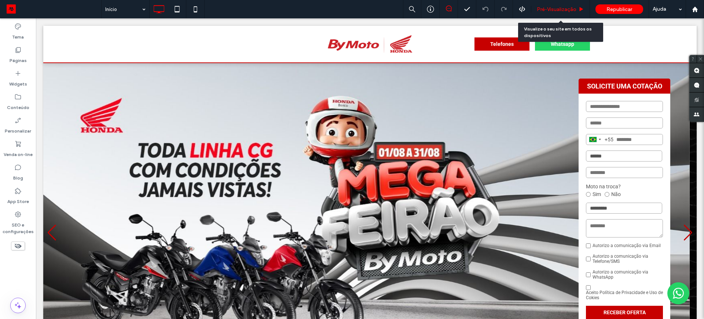
click at [539, 6] on span "Pré-Visualizaçāo" at bounding box center [557, 9] width 40 height 6
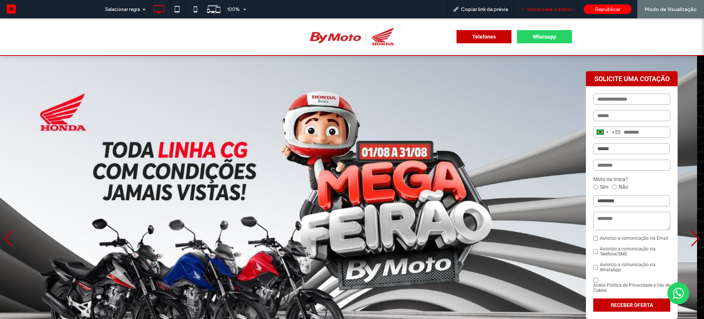
click at [538, 6] on span "Voltar para o editor" at bounding box center [549, 9] width 45 height 6
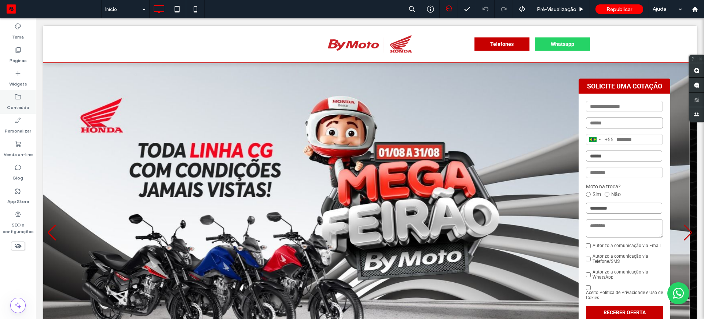
click at [16, 106] on label "Conteúdo" at bounding box center [18, 105] width 22 height 10
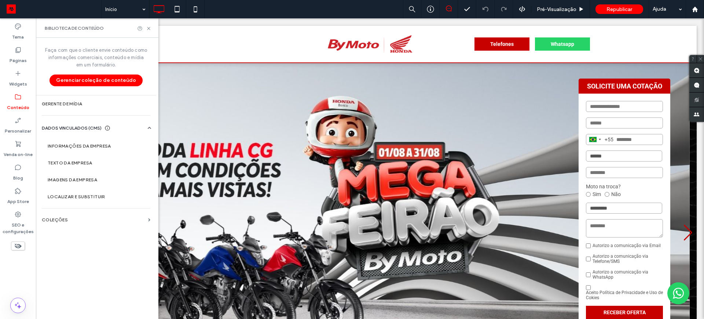
click at [67, 210] on div "Faça com que o cliente envie conteúdo como informações comerciais, conteúdo e m…" at bounding box center [96, 177] width 120 height 279
click at [60, 219] on label "COLEÇÕES" at bounding box center [93, 219] width 103 height 5
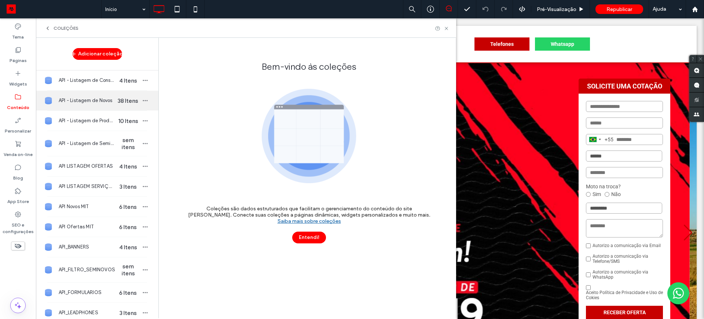
click at [97, 101] on span "API - Listagem de Novos" at bounding box center [87, 100] width 56 height 7
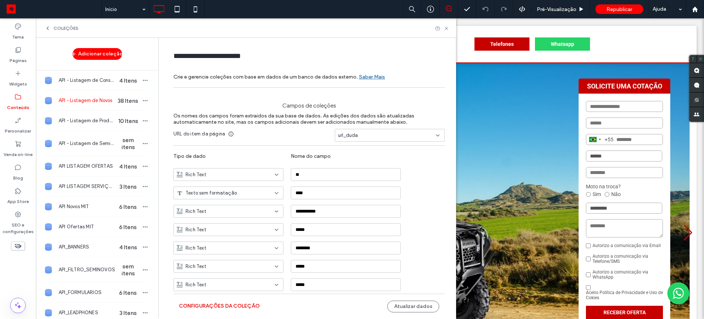
click at [217, 304] on button "Configurações da coleção" at bounding box center [219, 306] width 81 height 12
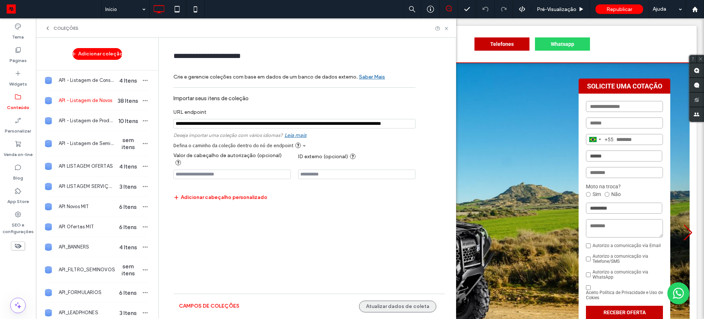
click at [401, 305] on button "Atualizar dados de coleta" at bounding box center [397, 306] width 77 height 12
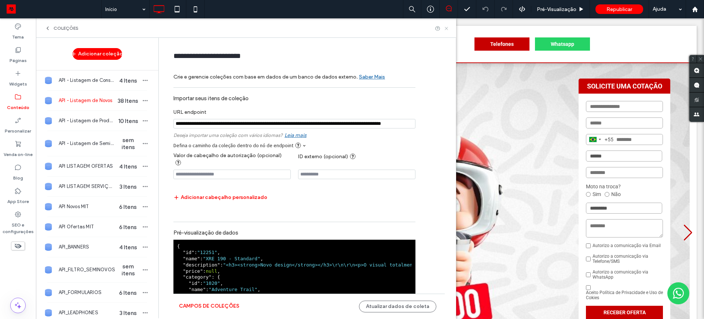
drag, startPoint x: 447, startPoint y: 29, endPoint x: 431, endPoint y: 84, distance: 57.2
click at [447, 29] on use at bounding box center [446, 28] width 3 height 3
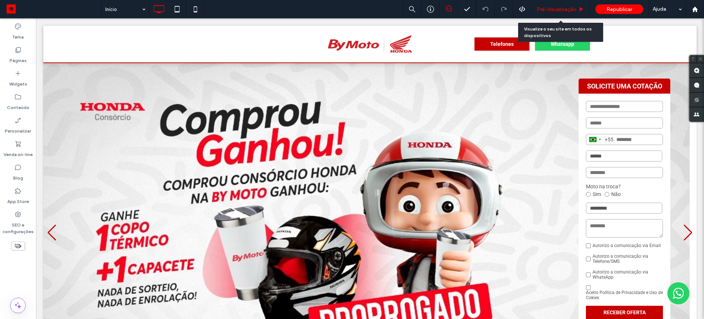
click at [547, 10] on span "Pré-Visualizaçāo" at bounding box center [557, 9] width 40 height 6
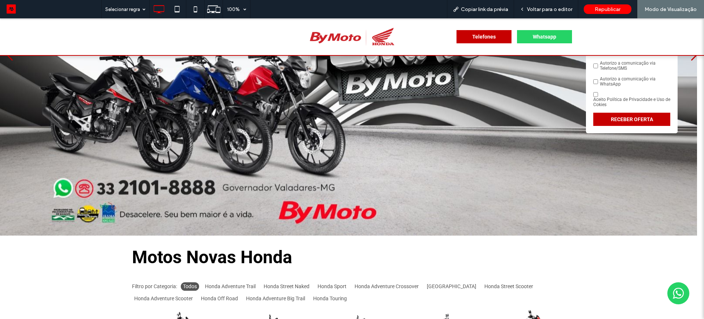
scroll to position [323, 0]
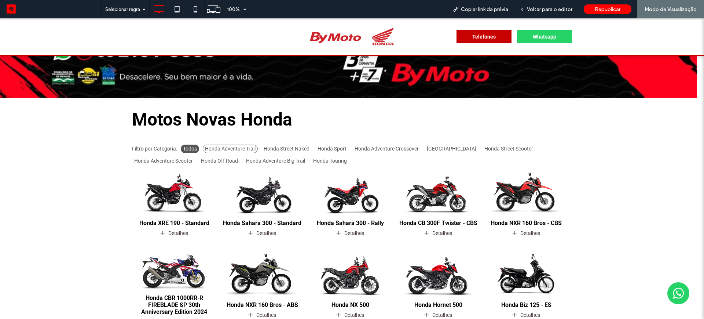
click at [216, 150] on b "Honda Adventure Trail" at bounding box center [230, 148] width 55 height 8
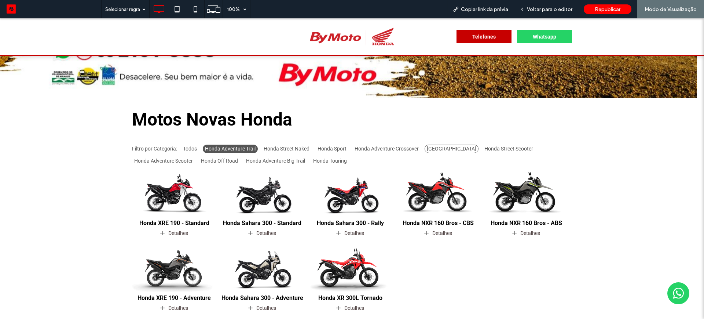
click at [437, 148] on b "Honda Street City" at bounding box center [452, 148] width 54 height 8
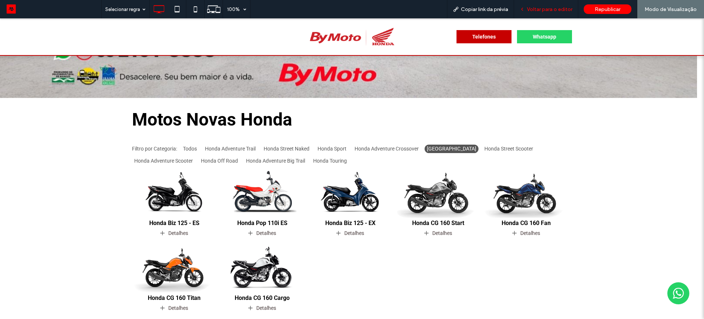
click at [555, 11] on span "Voltar para o editor" at bounding box center [549, 9] width 45 height 6
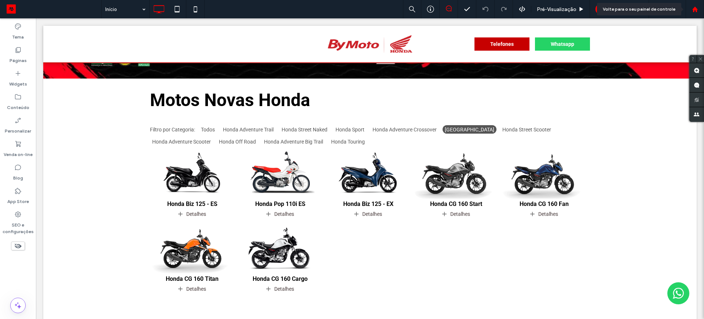
click at [693, 10] on use at bounding box center [694, 8] width 5 height 5
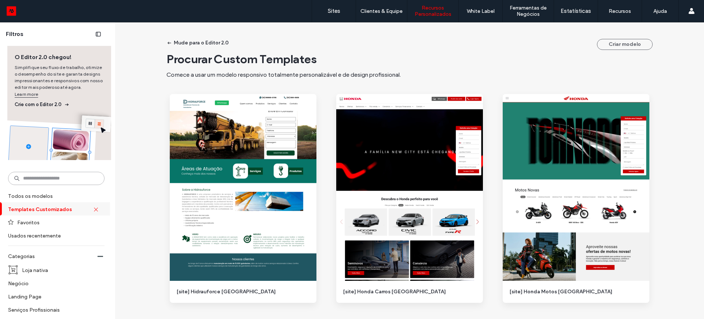
click at [75, 181] on input at bounding box center [56, 178] width 96 height 13
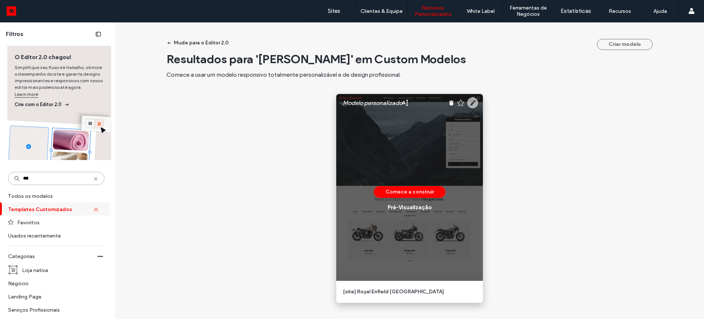
type input "***"
click at [470, 103] on icon at bounding box center [472, 102] width 11 height 11
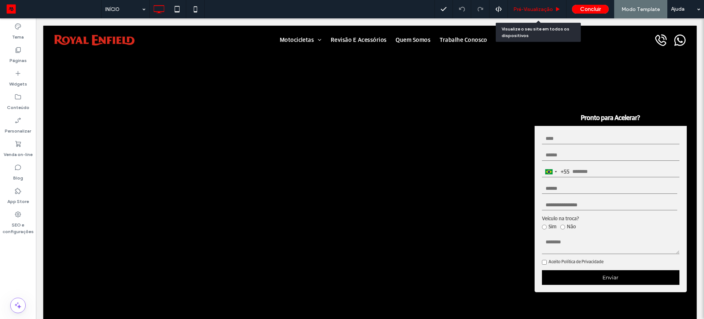
click at [523, 8] on span "Pré-Visualizaçāo" at bounding box center [533, 9] width 40 height 6
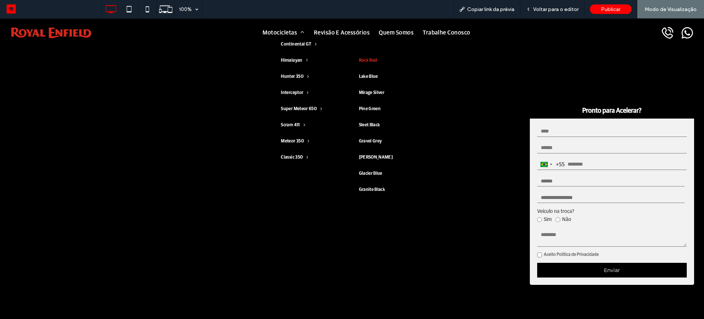
click at [365, 63] on link "Rock Red" at bounding box center [380, 60] width 78 height 16
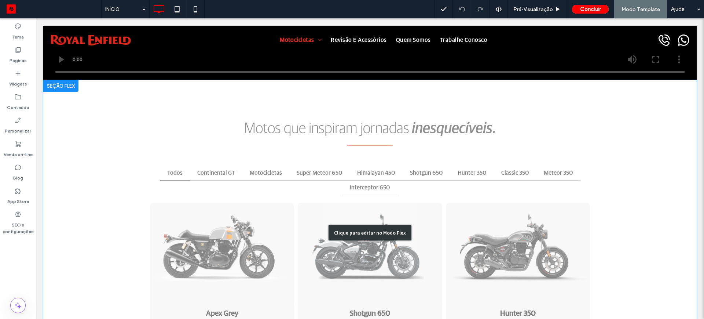
scroll to position [291, 0]
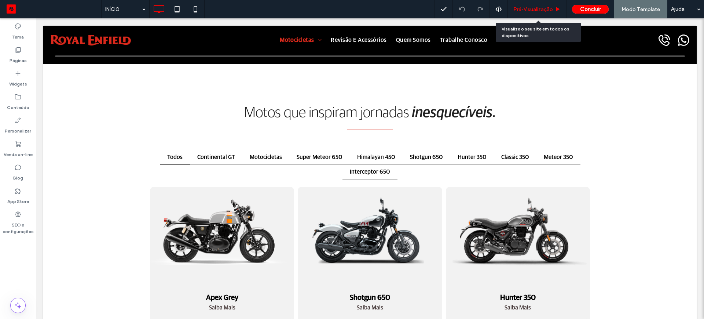
click at [519, 12] on div "Pré-Visualizaçāo" at bounding box center [537, 9] width 59 height 18
click at [524, 8] on span "Pré-Visualizaçāo" at bounding box center [533, 9] width 40 height 6
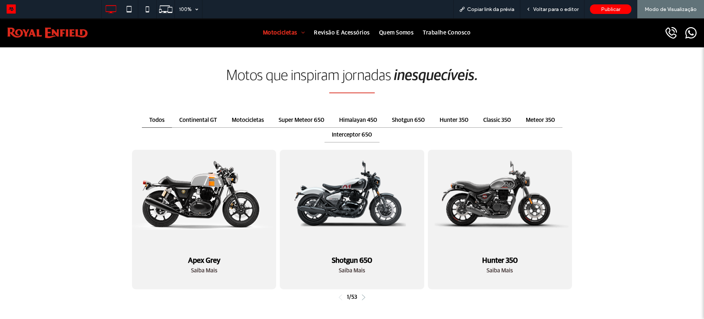
scroll to position [337, 0]
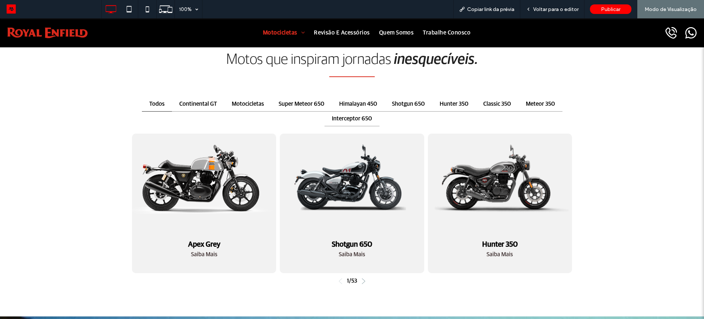
click at [209, 169] on img "1 / 55" at bounding box center [203, 178] width 151 height 95
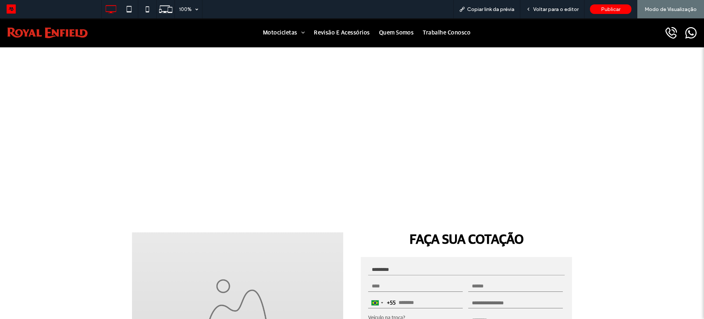
scroll to position [782, 0]
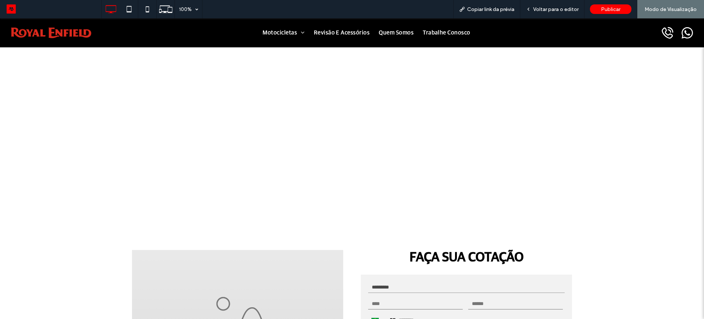
click at [38, 30] on img at bounding box center [51, 32] width 80 height 11
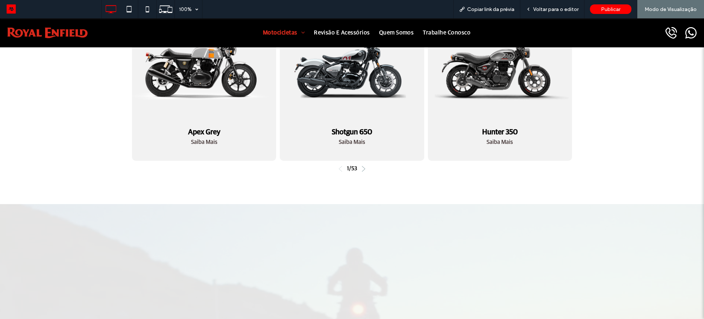
scroll to position [451, 0]
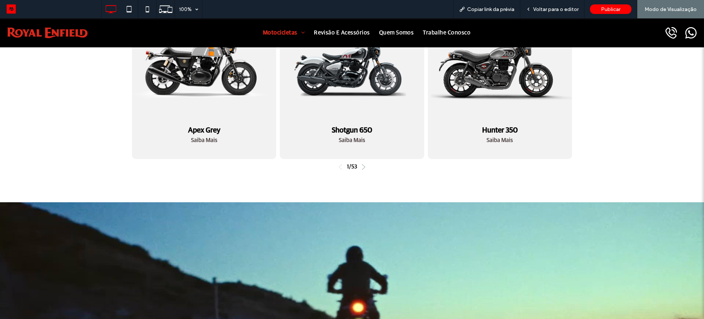
click at [504, 82] on img "3 / 55" at bounding box center [499, 64] width 151 height 95
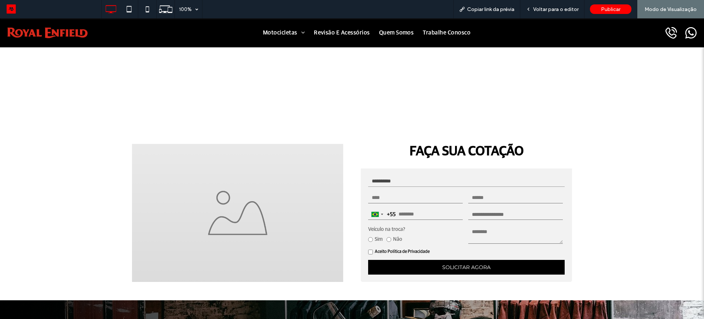
scroll to position [878, 0]
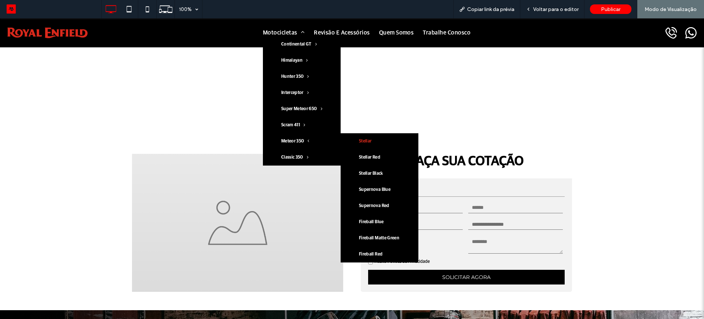
click at [372, 148] on link "Stellar" at bounding box center [380, 141] width 78 height 16
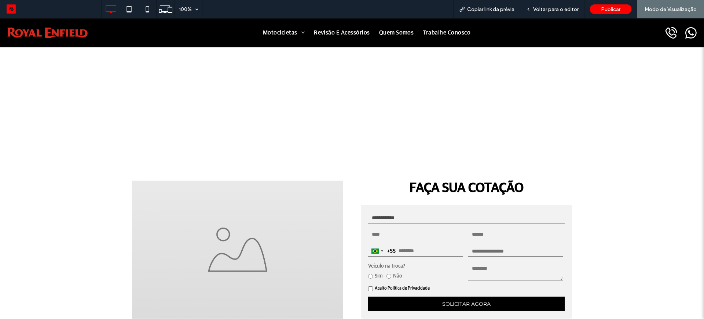
scroll to position [1020, 0]
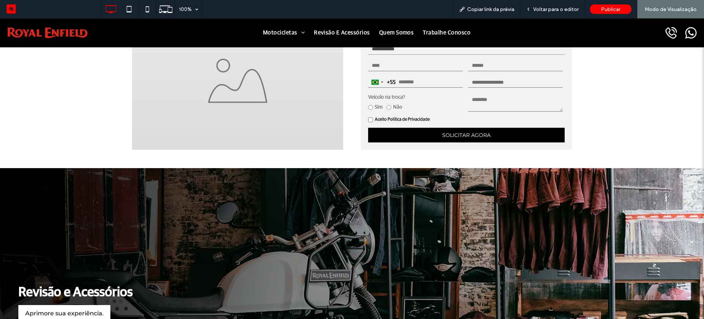
click at [248, 91] on img at bounding box center [237, 81] width 211 height 138
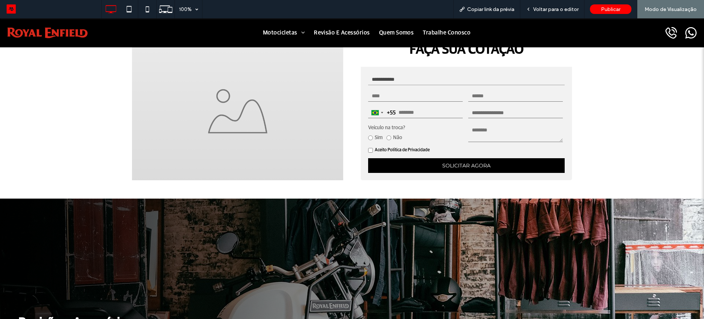
scroll to position [974, 0]
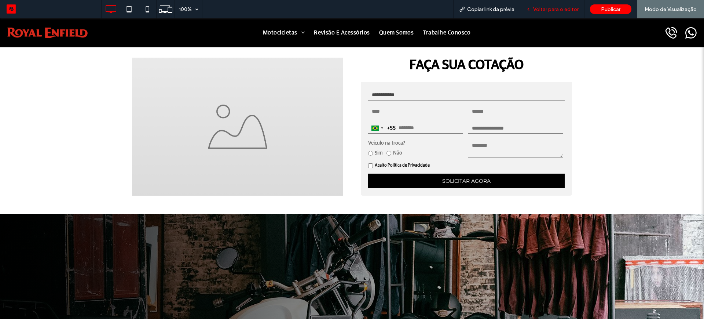
click at [559, 12] on span "Voltar para o editor" at bounding box center [555, 9] width 45 height 6
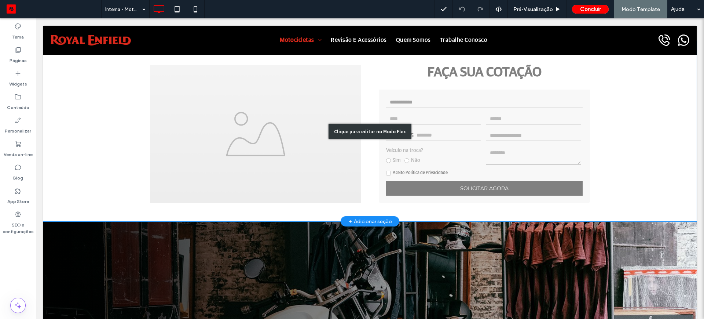
click at [212, 123] on div "Clique para editar no Modo Flex" at bounding box center [369, 131] width 653 height 180
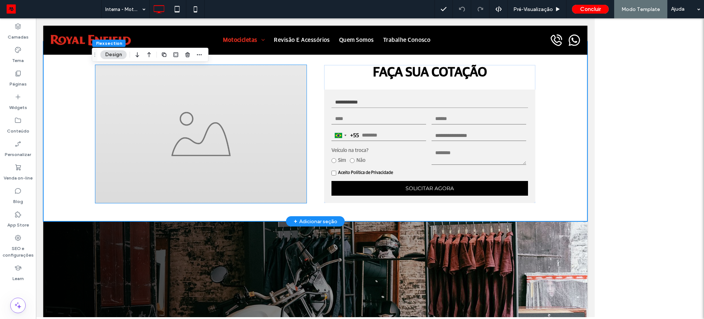
scroll to position [912, 0]
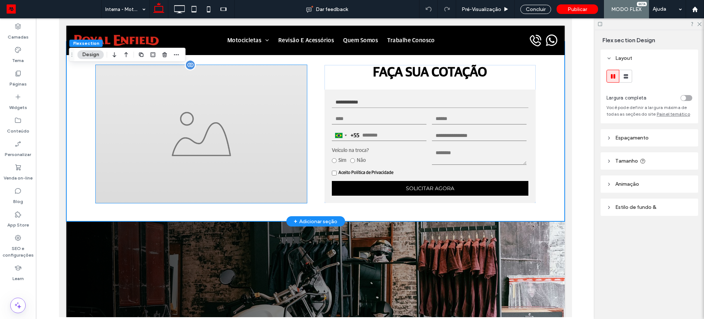
click at [168, 117] on img at bounding box center [200, 134] width 211 height 138
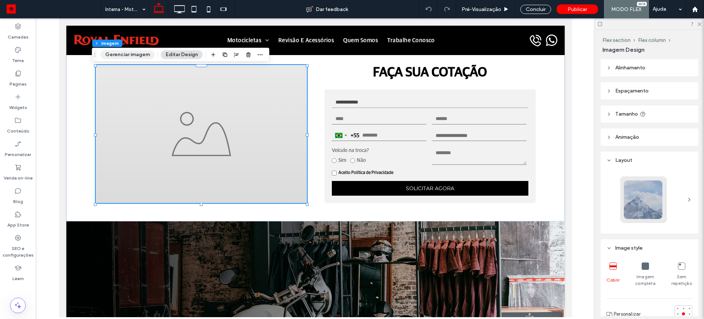
click at [128, 55] on button "Gerenciar imagem" at bounding box center [127, 54] width 54 height 9
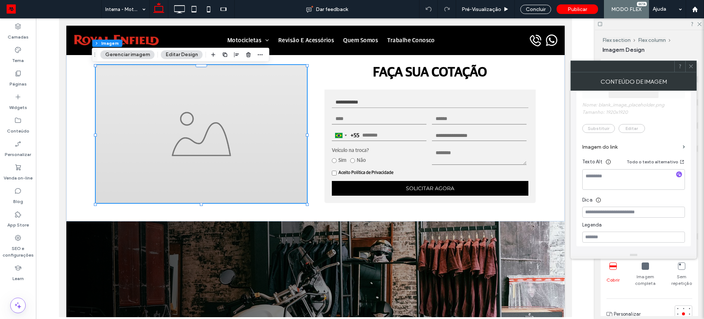
scroll to position [183, 0]
click at [599, 126] on span "Nome: blank_image_placeholder.png Tamanho: 1920x1920 Substituir Editar" at bounding box center [633, 85] width 103 height 100
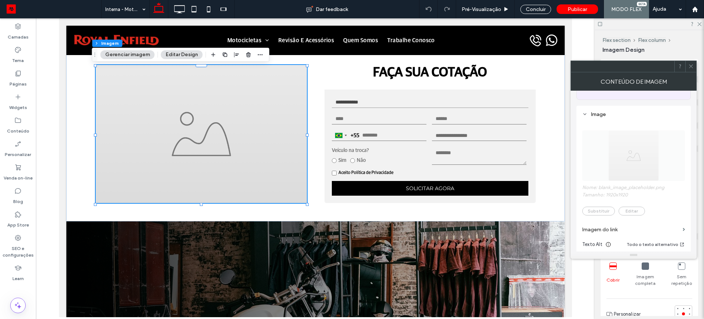
scroll to position [46, 0]
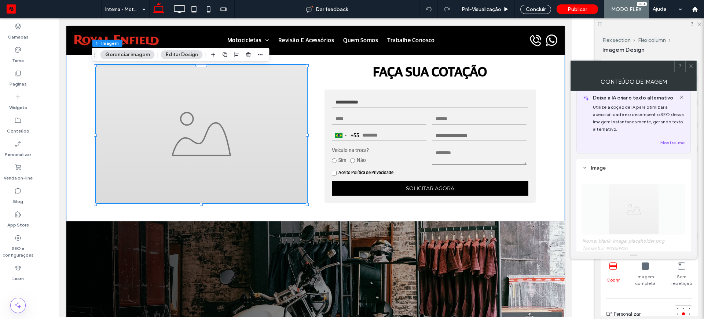
click at [638, 201] on span "Nome: blank_image_placeholder.png Tamanho: 1920x1920 Substituir Editar" at bounding box center [633, 223] width 103 height 100
click at [672, 142] on button "Mostre-me" at bounding box center [672, 142] width 24 height 9
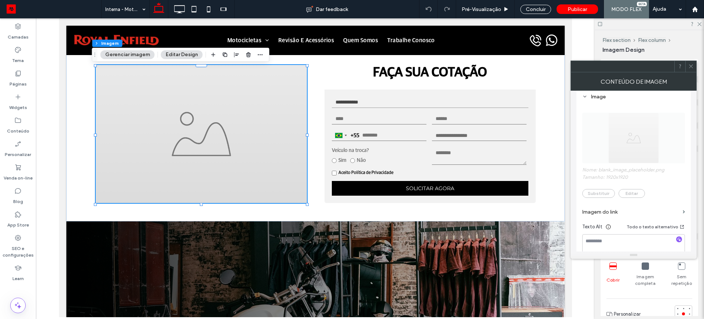
scroll to position [183, 0]
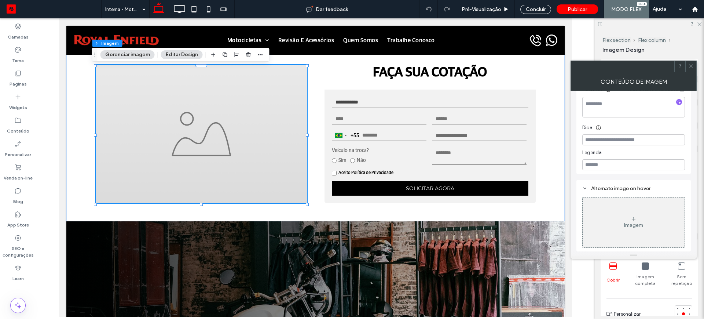
click at [632, 224] on div "Imagem" at bounding box center [633, 225] width 19 height 6
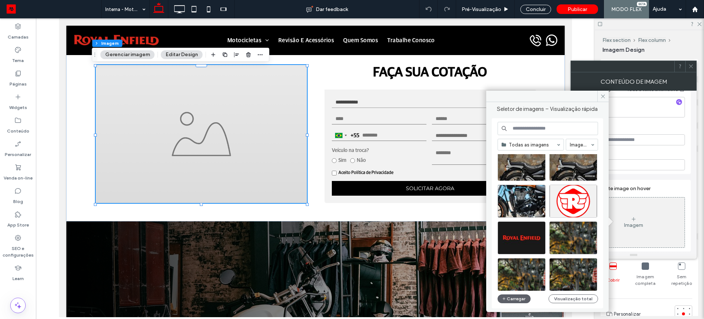
scroll to position [92, 0]
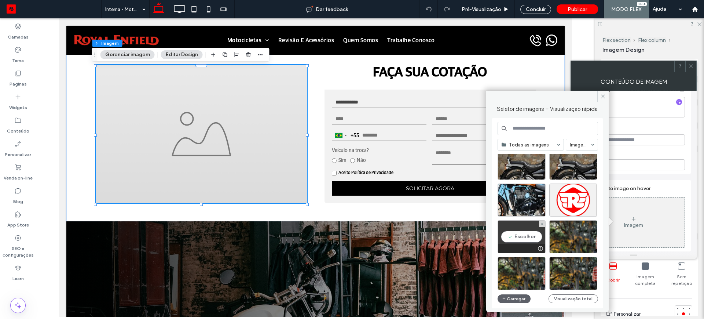
click at [519, 234] on div "Escolher" at bounding box center [521, 236] width 48 height 33
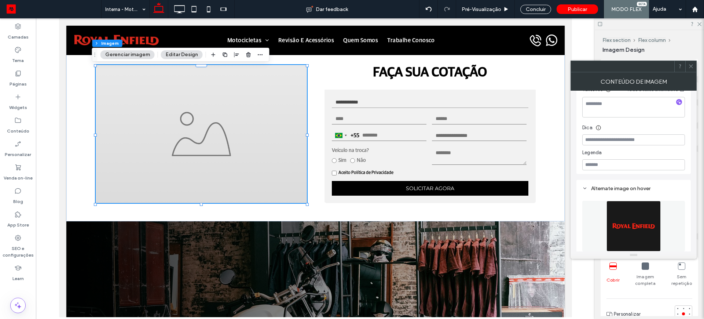
click at [691, 67] on icon at bounding box center [690, 65] width 5 height 5
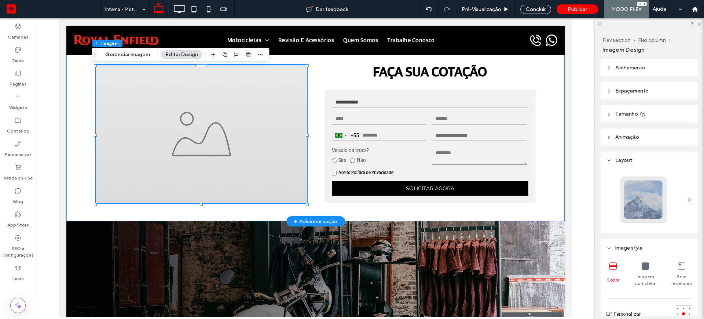
click at [548, 110] on div "**********" at bounding box center [315, 131] width 498 height 180
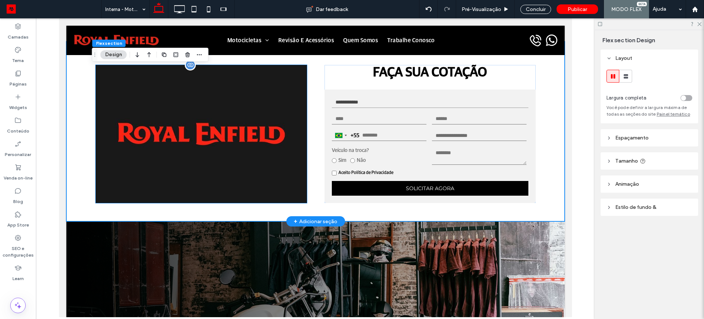
click at [259, 89] on img at bounding box center [200, 134] width 211 height 138
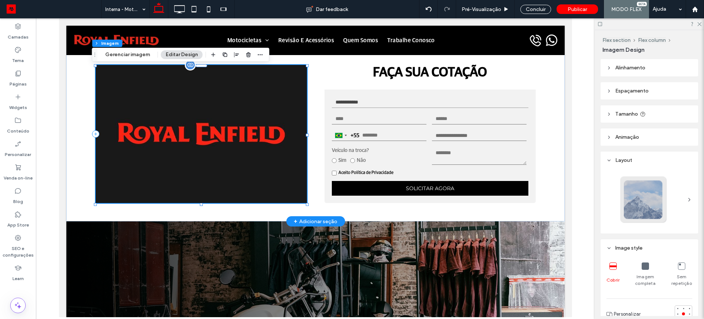
click at [241, 166] on img at bounding box center [200, 134] width 211 height 138
click at [189, 67] on div at bounding box center [189, 64] width 11 height 11
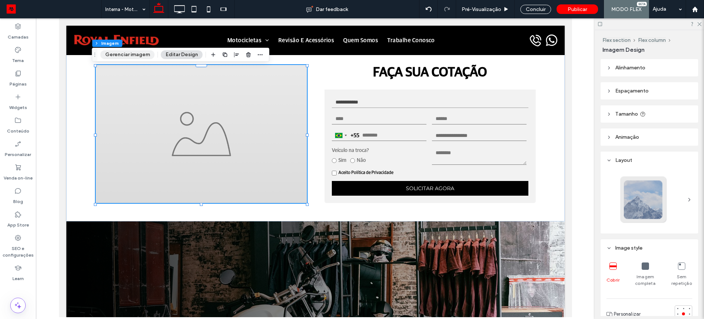
click at [124, 52] on button "Gerenciar imagem" at bounding box center [127, 54] width 54 height 9
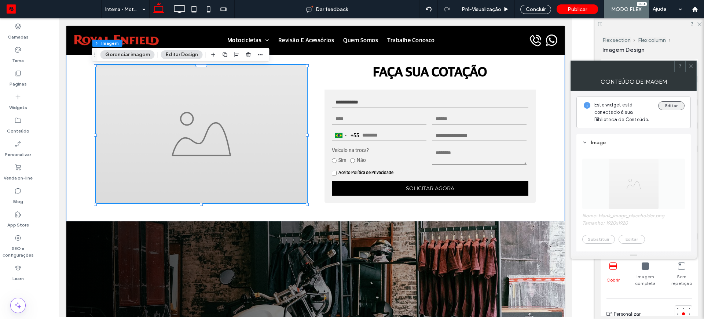
click at [670, 105] on button "Editar" at bounding box center [671, 105] width 26 height 9
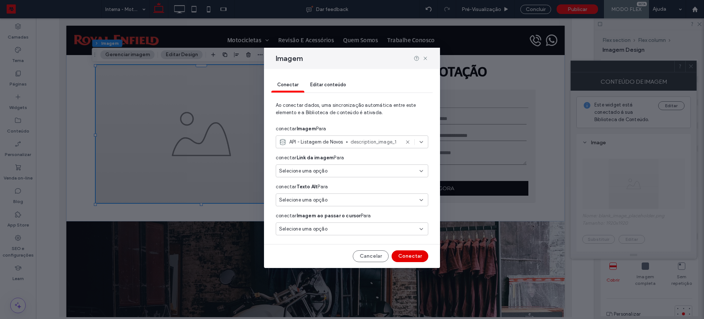
drag, startPoint x: 411, startPoint y: 255, endPoint x: 352, endPoint y: 236, distance: 62.2
click at [411, 255] on button "Conectar" at bounding box center [410, 256] width 37 height 12
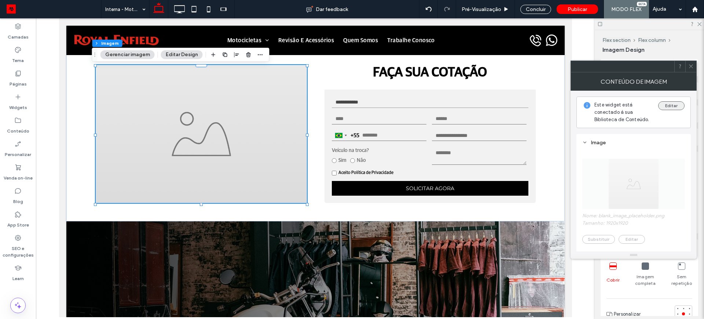
click at [670, 107] on button "Editar" at bounding box center [671, 105] width 26 height 9
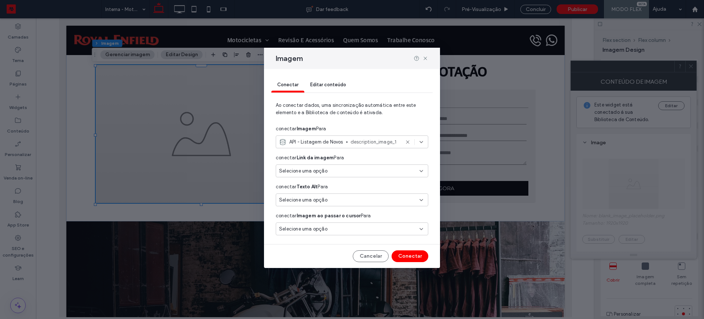
click at [371, 140] on span "description_image_1" at bounding box center [374, 141] width 49 height 7
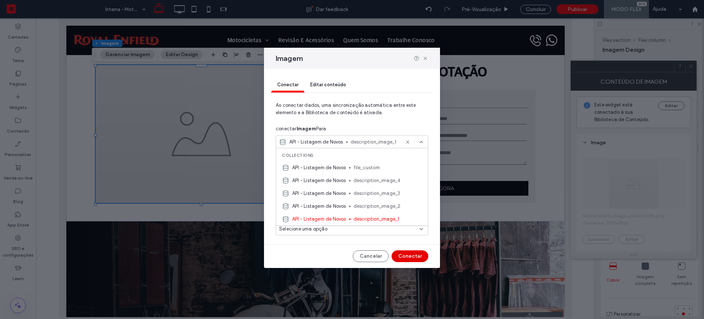
click at [411, 257] on button "Conectar" at bounding box center [410, 256] width 37 height 12
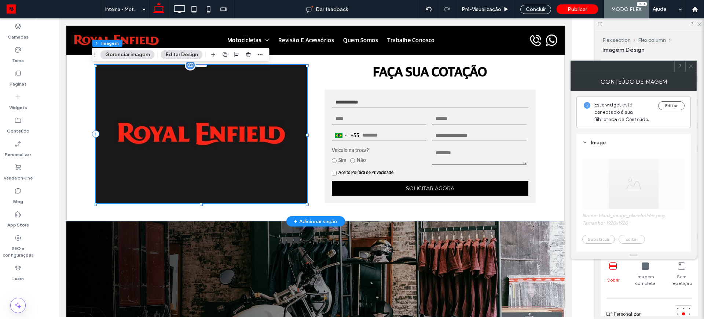
click at [246, 120] on img at bounding box center [200, 134] width 211 height 138
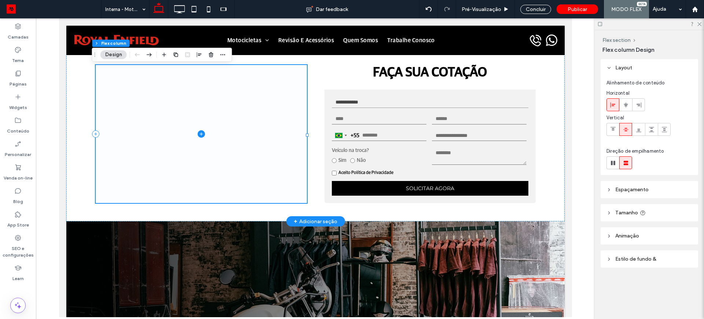
click at [179, 194] on span at bounding box center [200, 134] width 211 height 138
click at [430, 8] on icon at bounding box center [429, 9] width 6 height 6
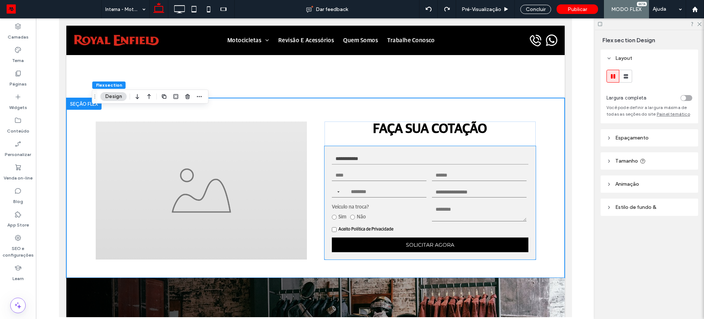
scroll to position [877, 0]
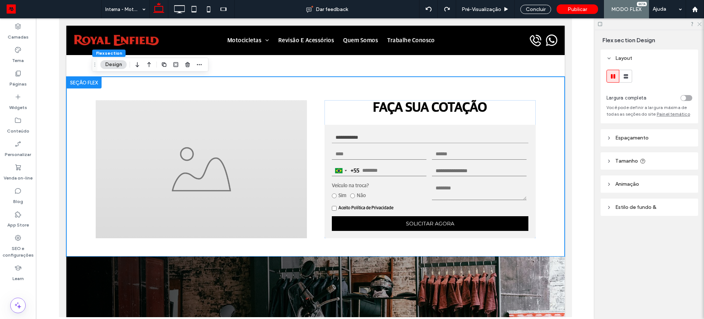
click at [698, 24] on icon at bounding box center [699, 23] width 5 height 5
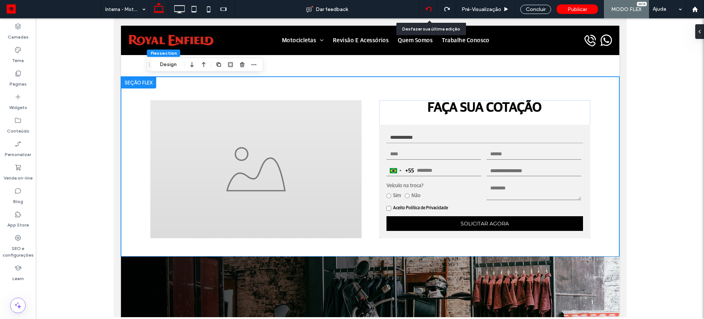
click at [427, 5] on div at bounding box center [428, 9] width 18 height 18
click at [428, 7] on icon at bounding box center [429, 9] width 6 height 6
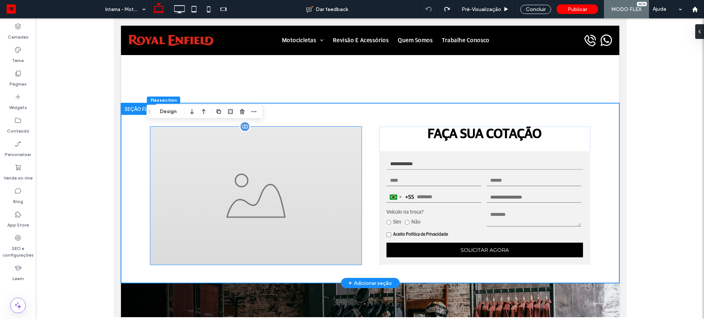
scroll to position [830, 0]
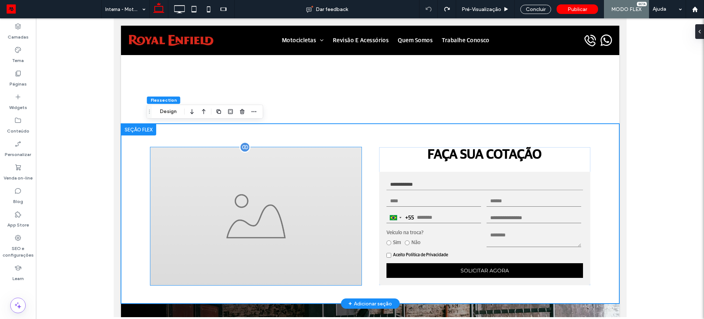
click at [275, 185] on img at bounding box center [255, 216] width 211 height 138
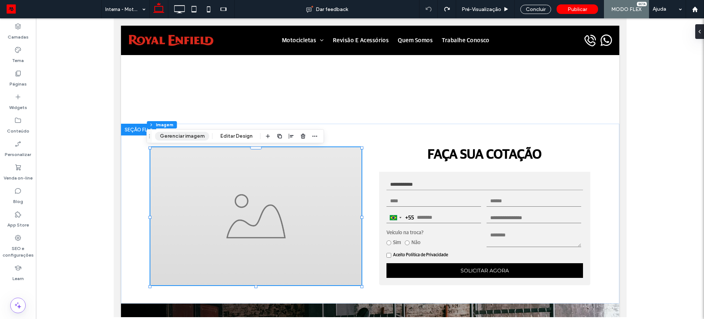
click at [172, 136] on button "Gerenciar imagem" at bounding box center [182, 136] width 54 height 9
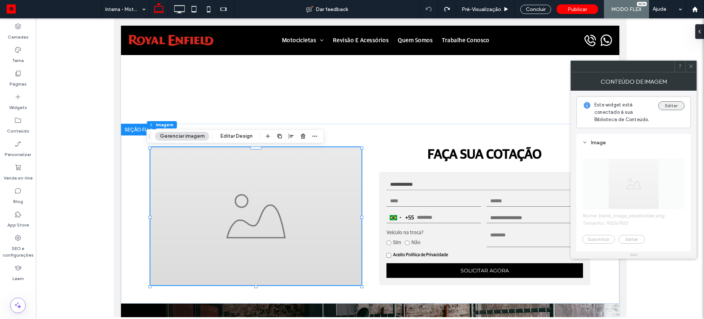
click at [669, 104] on button "Editar" at bounding box center [671, 105] width 26 height 9
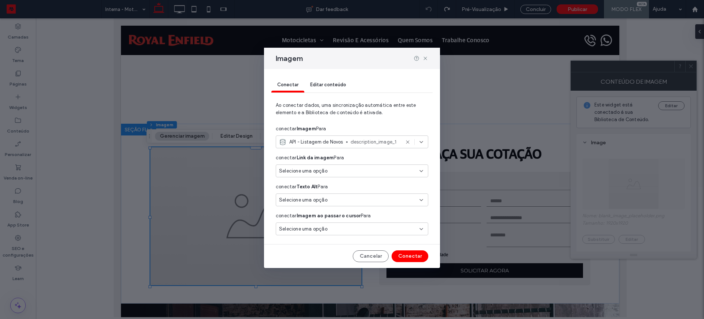
click at [421, 58] on div at bounding box center [421, 58] width 15 height 6
click at [425, 60] on icon at bounding box center [425, 58] width 6 height 6
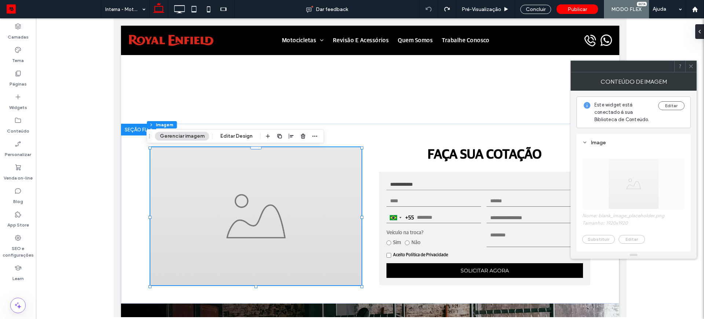
drag, startPoint x: 643, startPoint y: 279, endPoint x: 654, endPoint y: 221, distance: 59.0
click at [642, 279] on div at bounding box center [370, 167] width 668 height 298
click at [692, 65] on use at bounding box center [691, 67] width 4 height 4
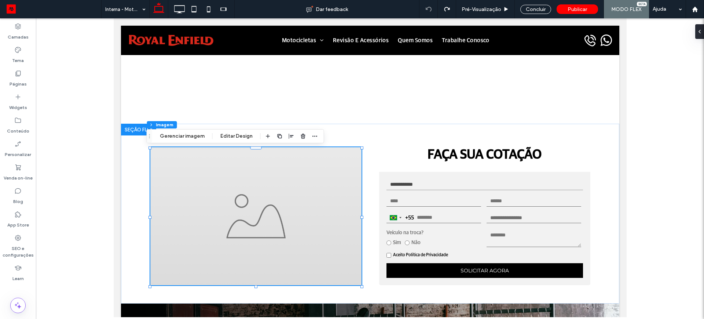
click at [647, 235] on div at bounding box center [370, 167] width 668 height 298
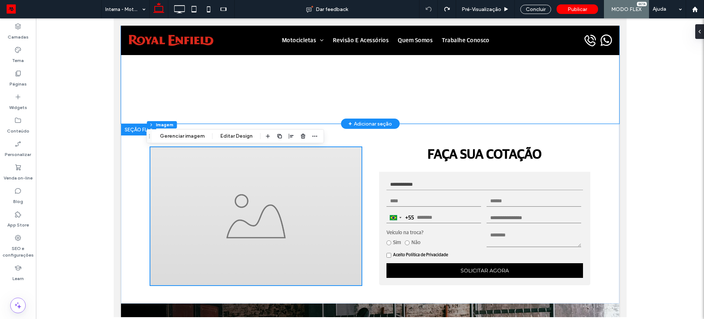
scroll to position [693, 0]
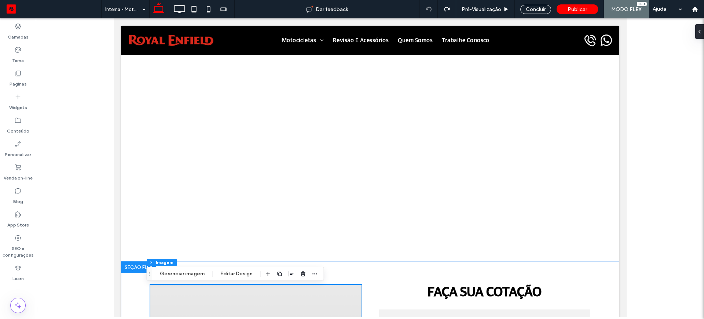
click at [657, 115] on div at bounding box center [370, 167] width 668 height 298
click at [482, 10] on span "Pré-Visualizaçāo" at bounding box center [482, 9] width 40 height 6
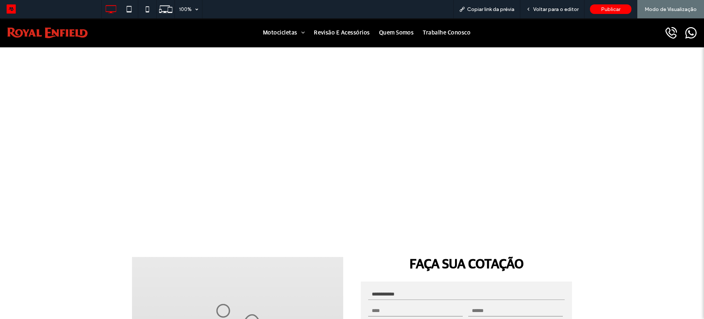
scroll to position [878, 0]
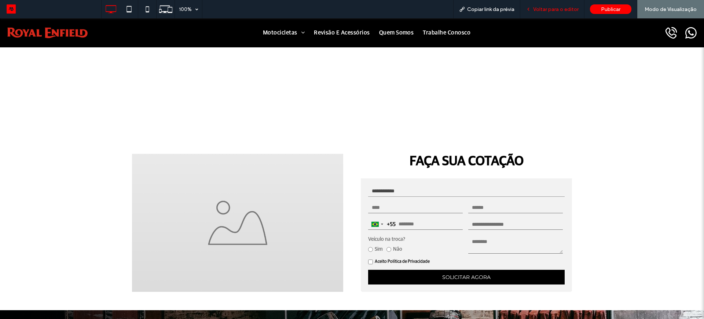
click at [557, 10] on span "Voltar para o editor" at bounding box center [555, 9] width 45 height 6
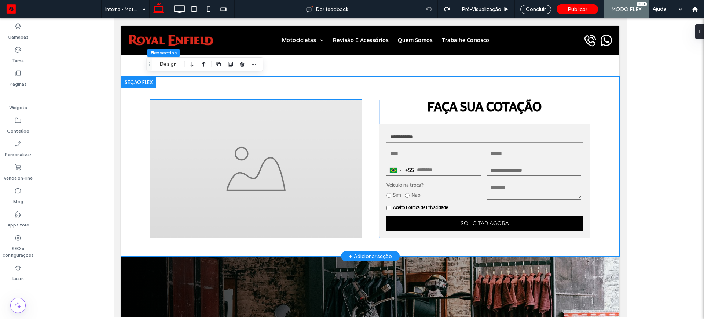
click at [192, 143] on img at bounding box center [255, 169] width 211 height 138
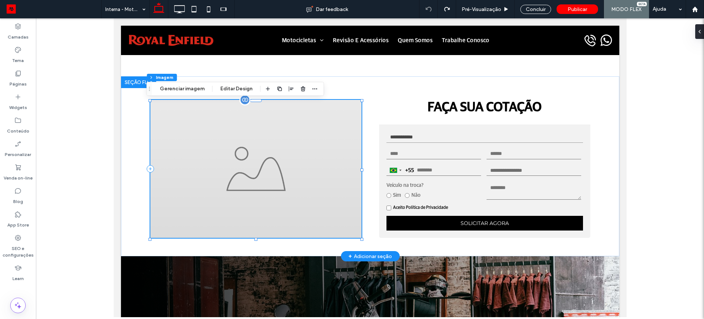
click at [185, 140] on img at bounding box center [255, 169] width 211 height 138
click at [164, 88] on button "Gerenciar imagem" at bounding box center [182, 88] width 54 height 9
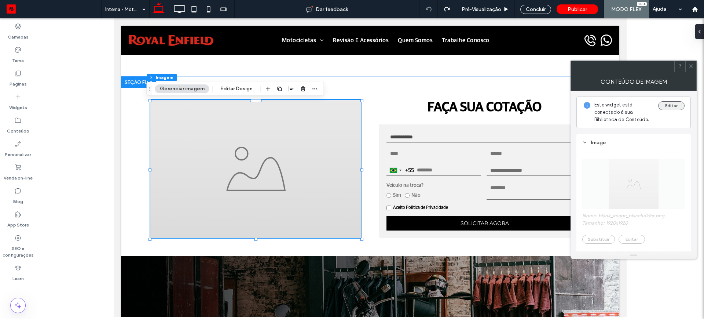
click at [669, 101] on button "Editar" at bounding box center [671, 105] width 26 height 9
